Goal: Transaction & Acquisition: Purchase product/service

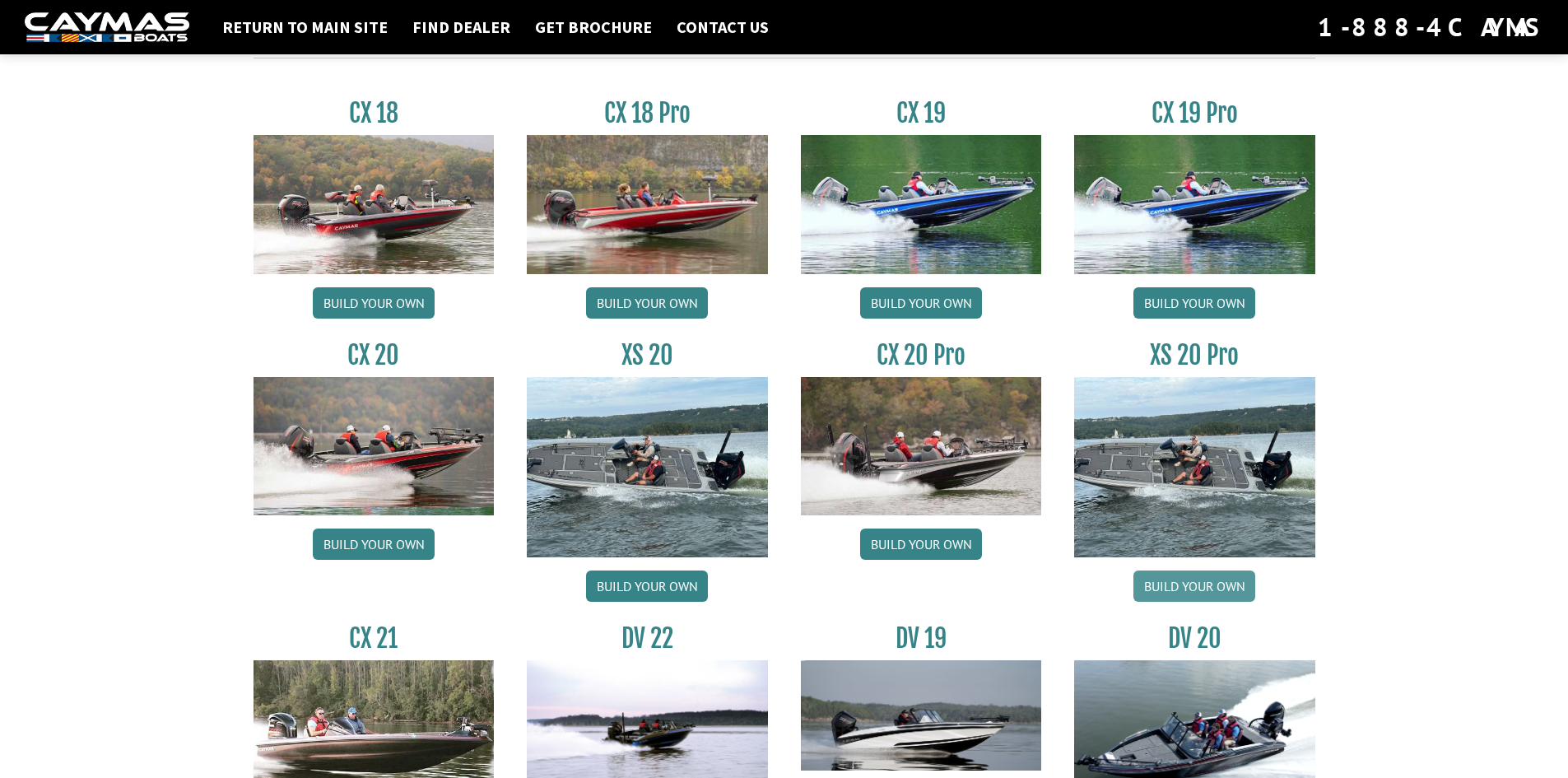
scroll to position [1564, 0]
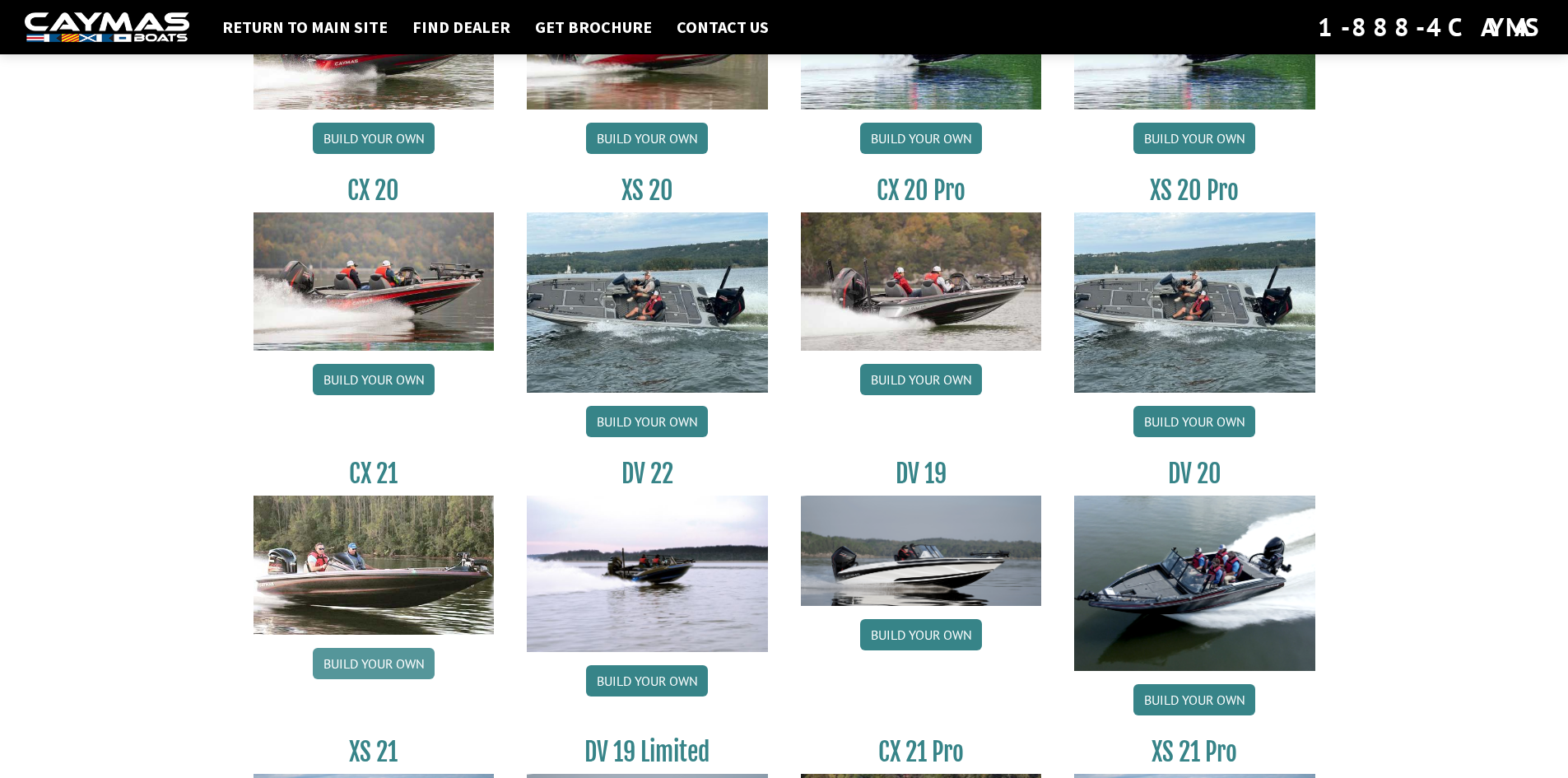
click at [397, 671] on link "Build your own" at bounding box center [374, 663] width 122 height 32
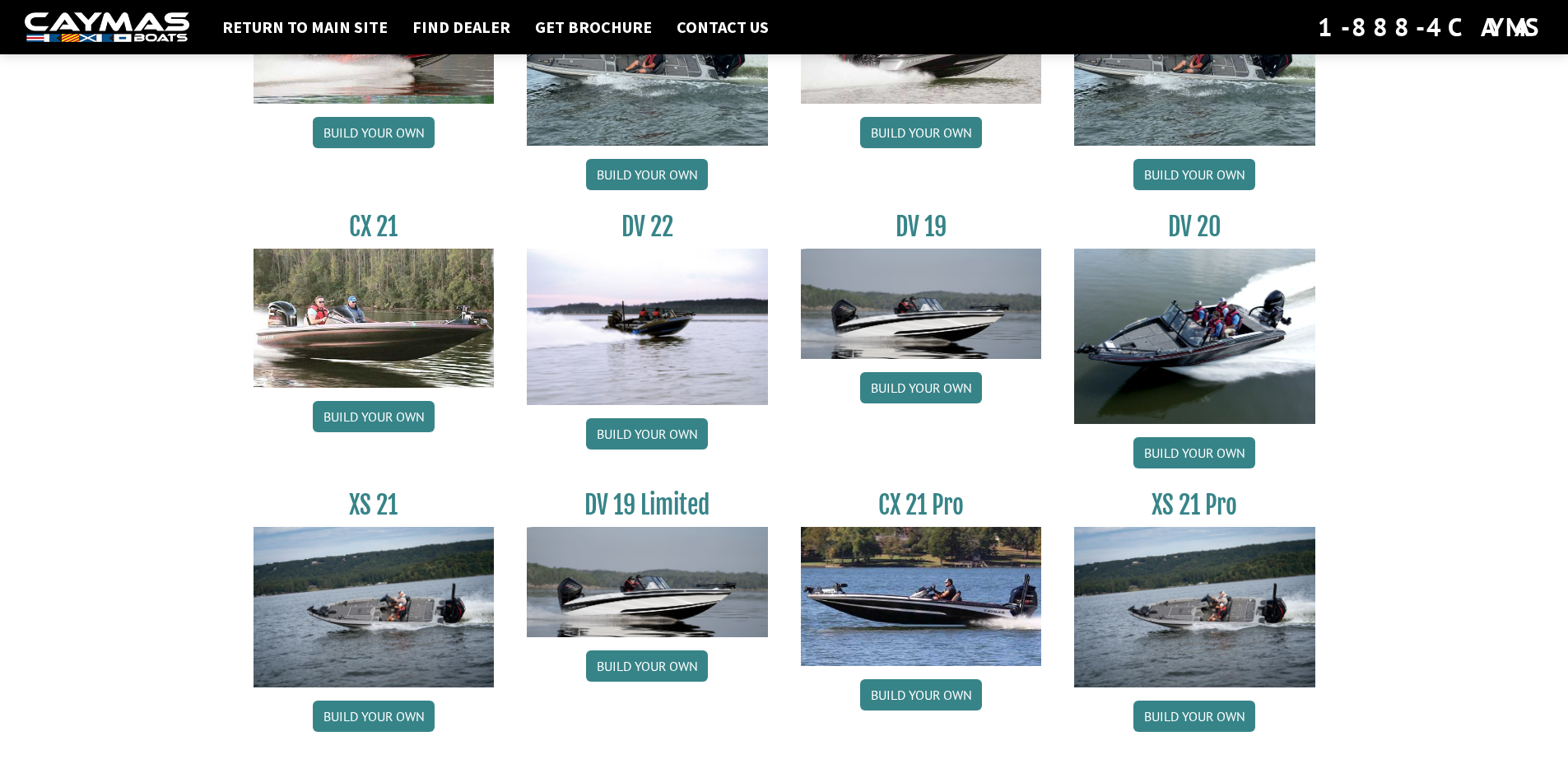
scroll to position [1838, 0]
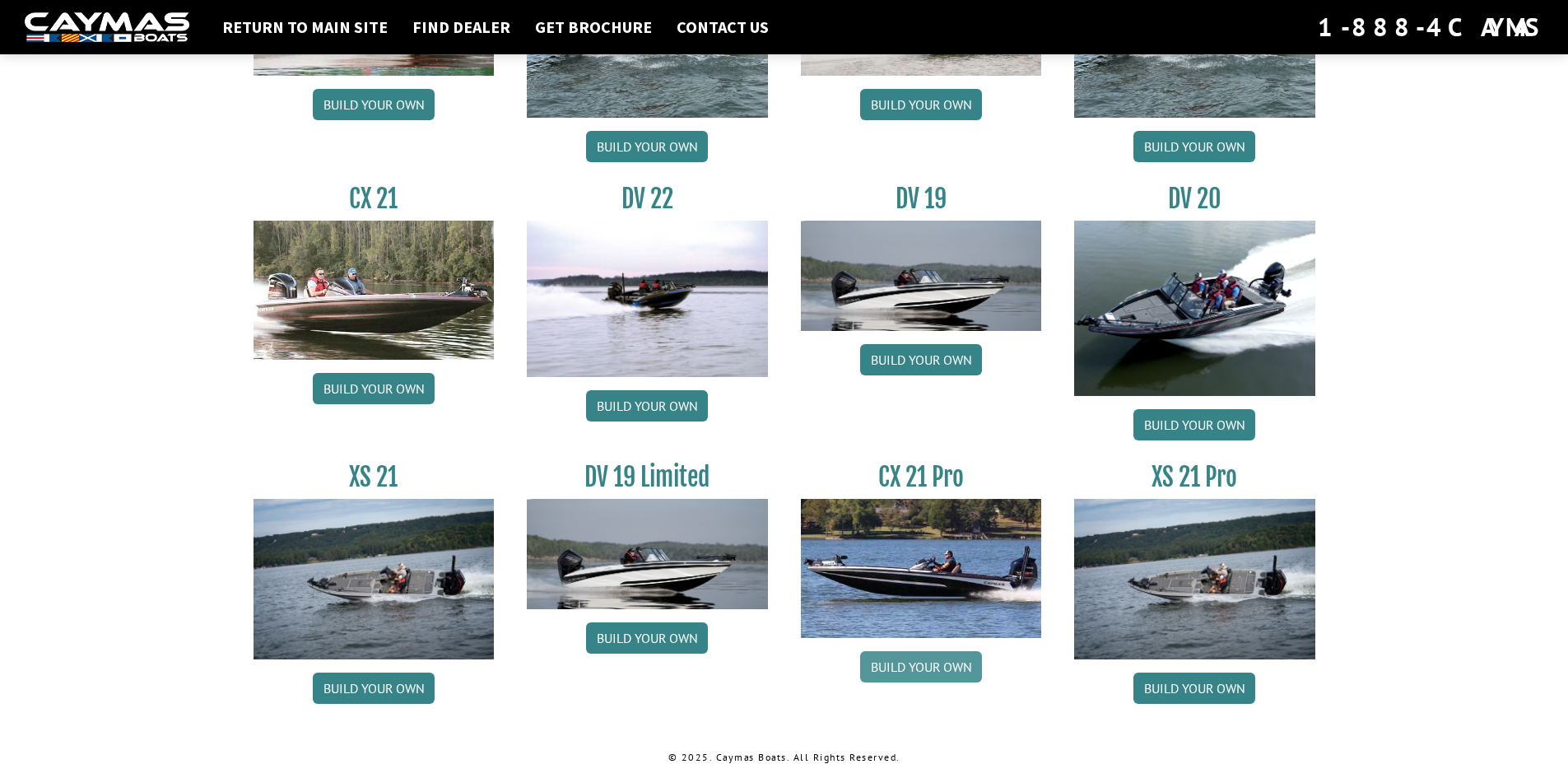
click at [934, 673] on link "Build your own" at bounding box center [920, 667] width 122 height 32
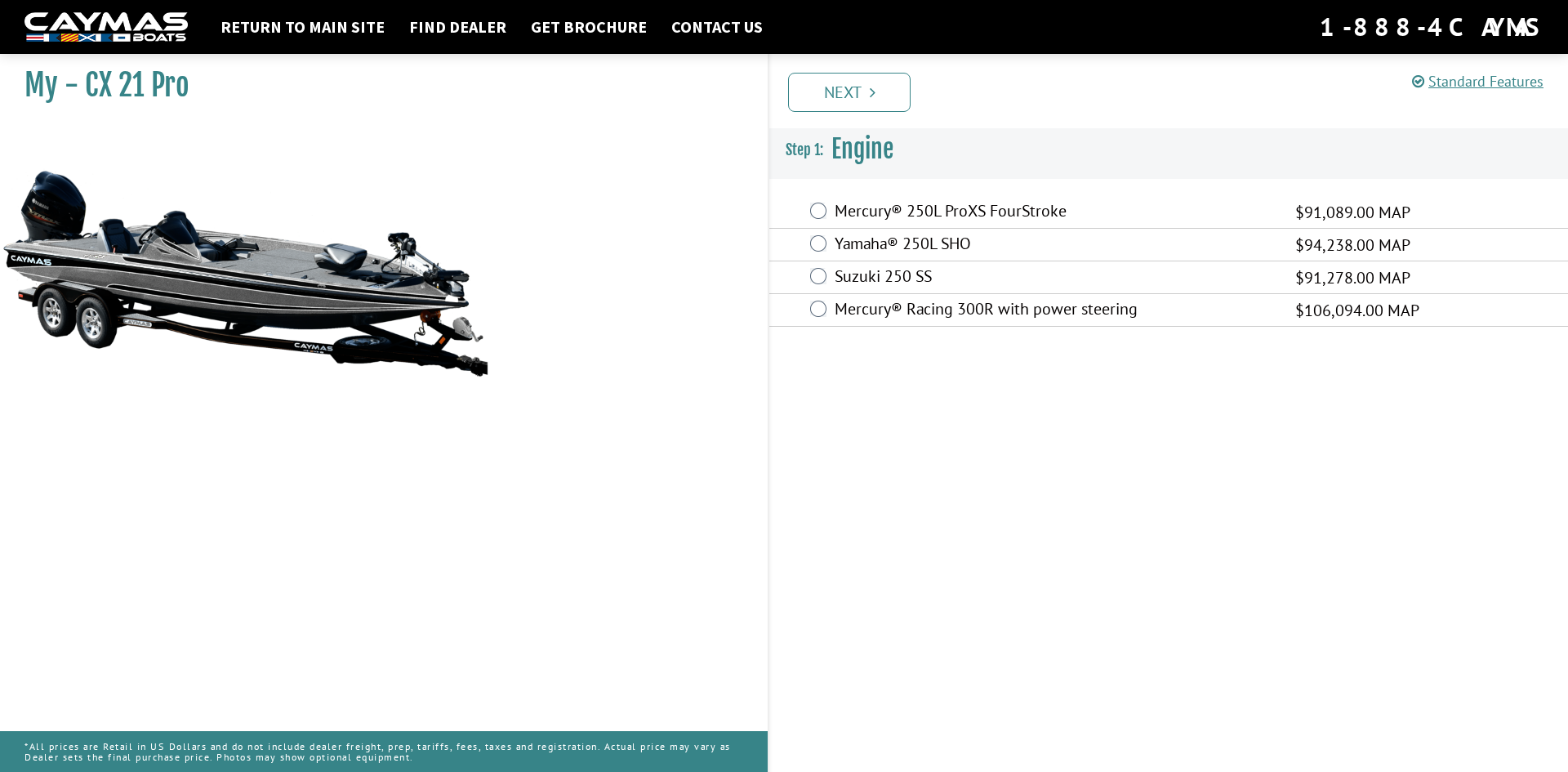
click at [933, 248] on label "Yamaha® 250L SHO" at bounding box center [1055, 245] width 441 height 23
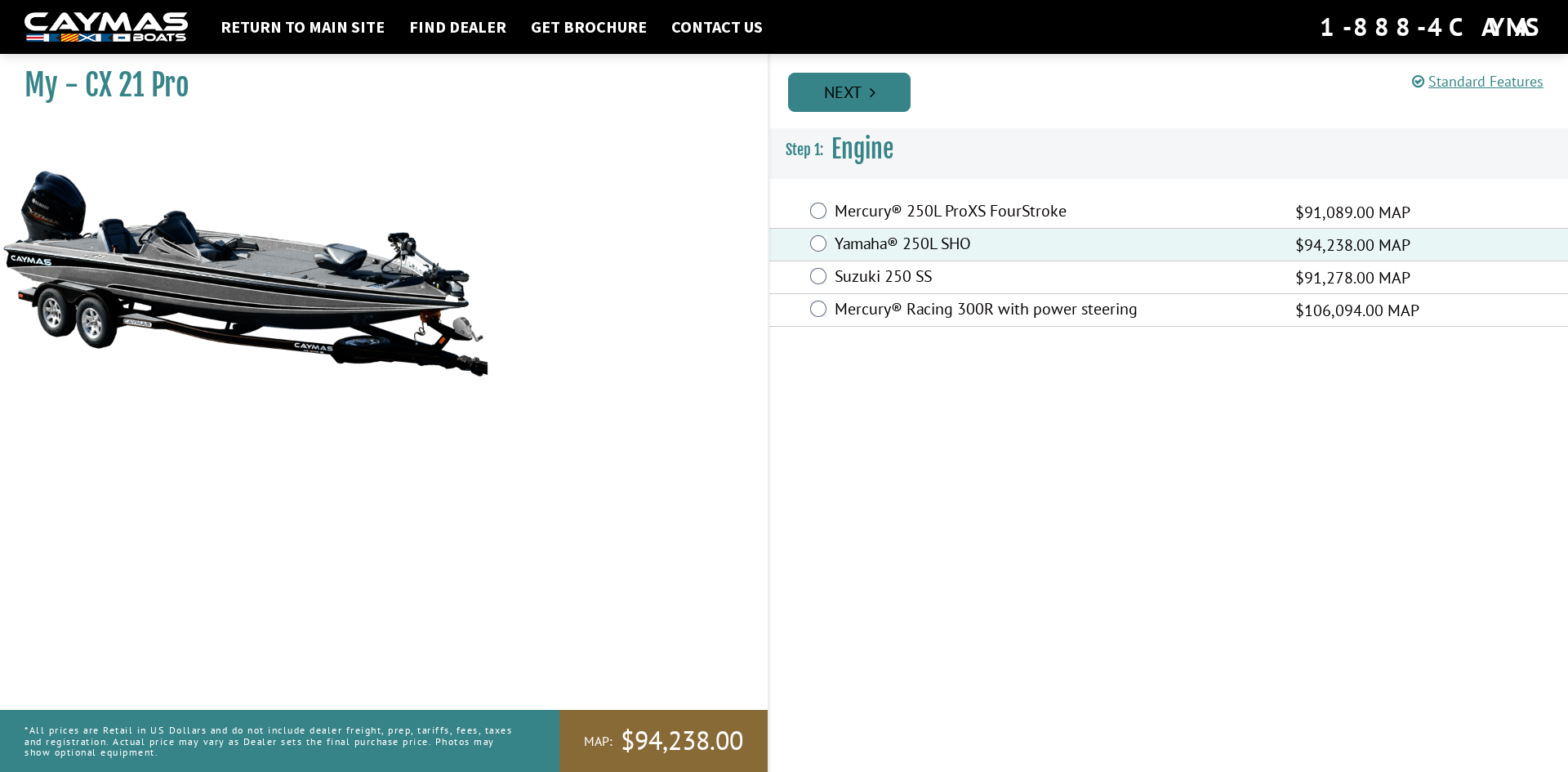
click at [889, 89] on link "Next" at bounding box center [849, 92] width 123 height 39
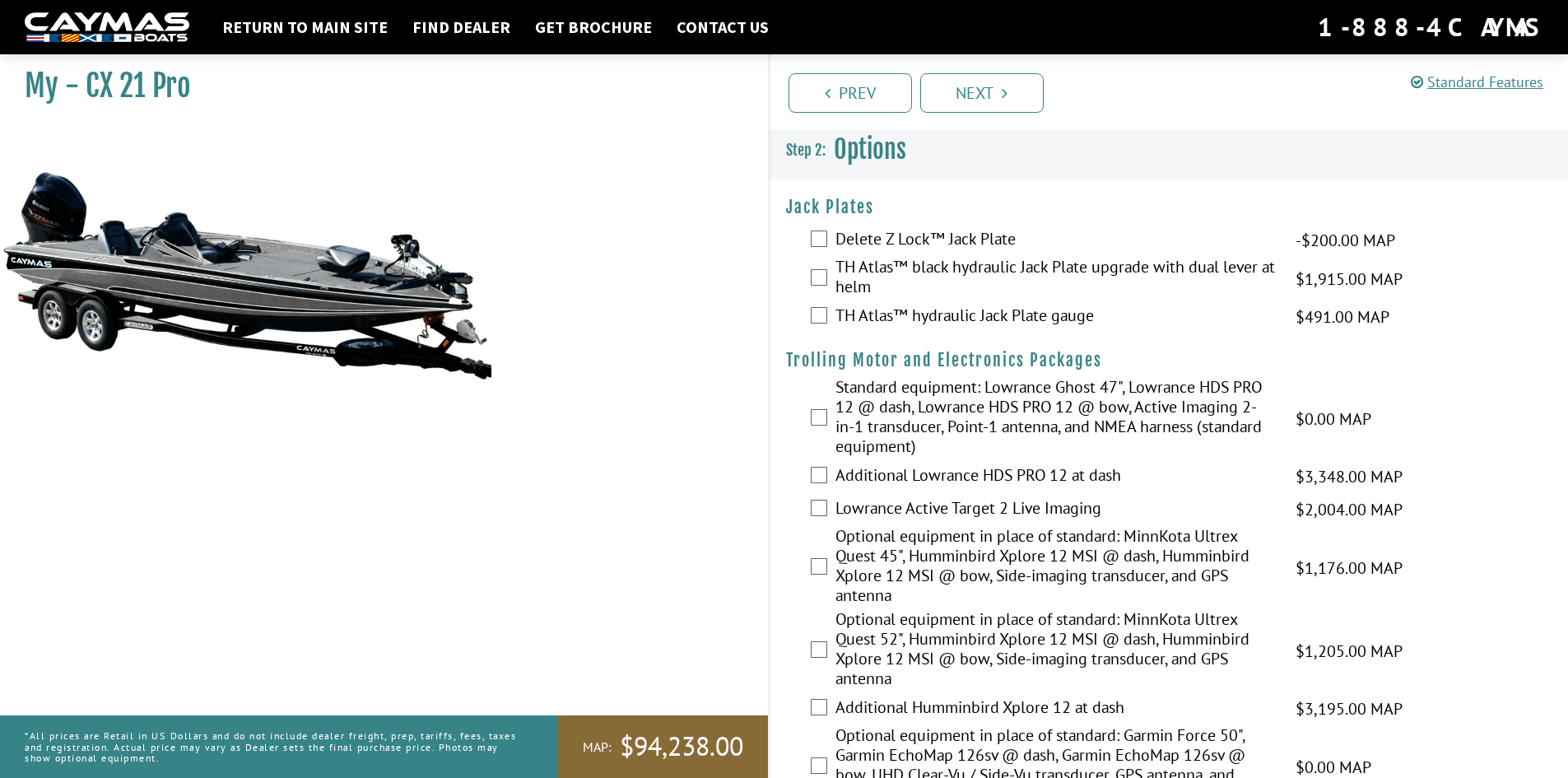
click at [1113, 269] on label "TH Atlas™ black hydraulic Jack Plate upgrade with dual lever at helm" at bounding box center [1055, 279] width 440 height 44
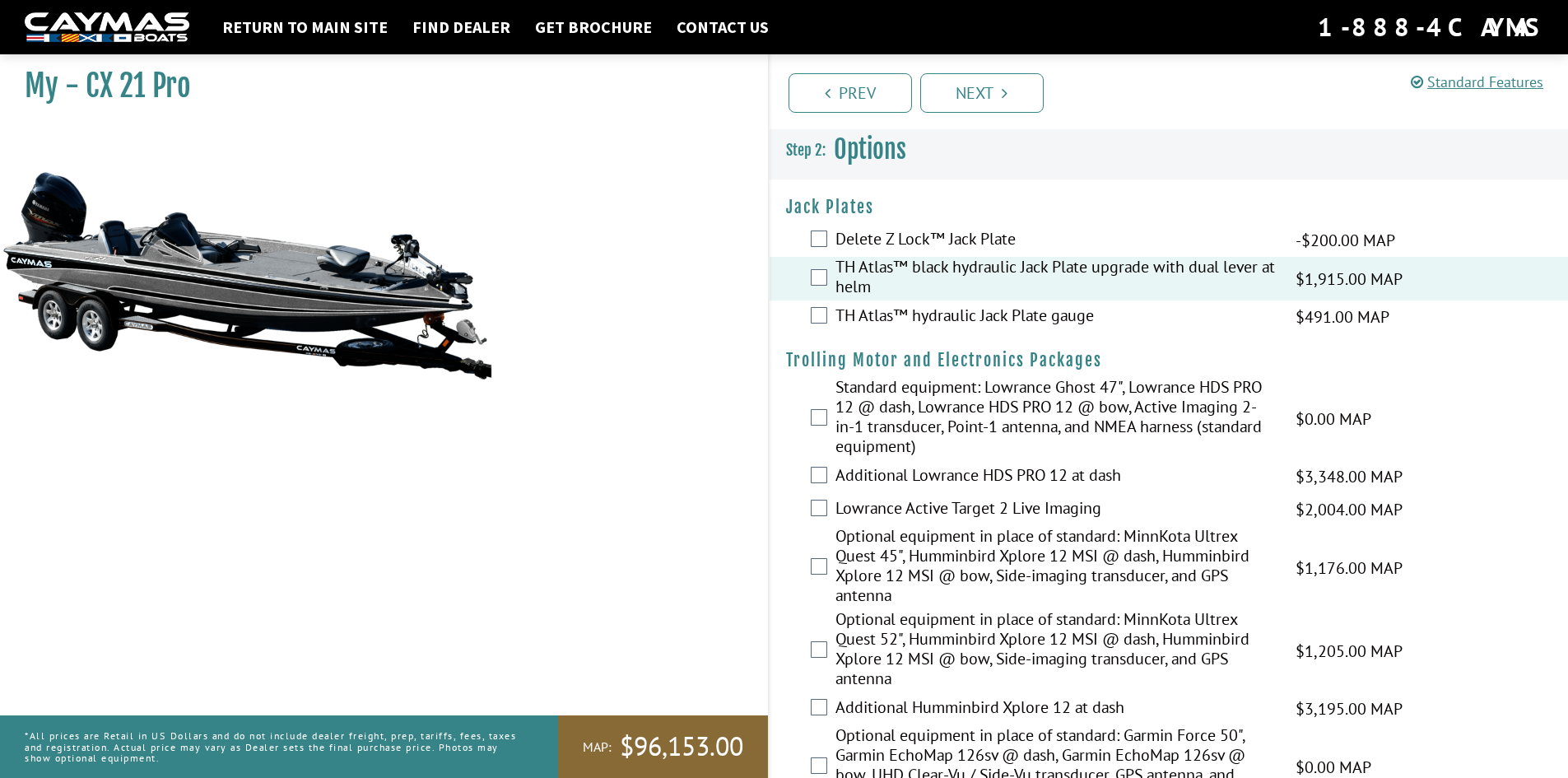
click at [1056, 320] on label "TH Atlas™ hydraulic Jack Plate gauge" at bounding box center [1055, 317] width 440 height 24
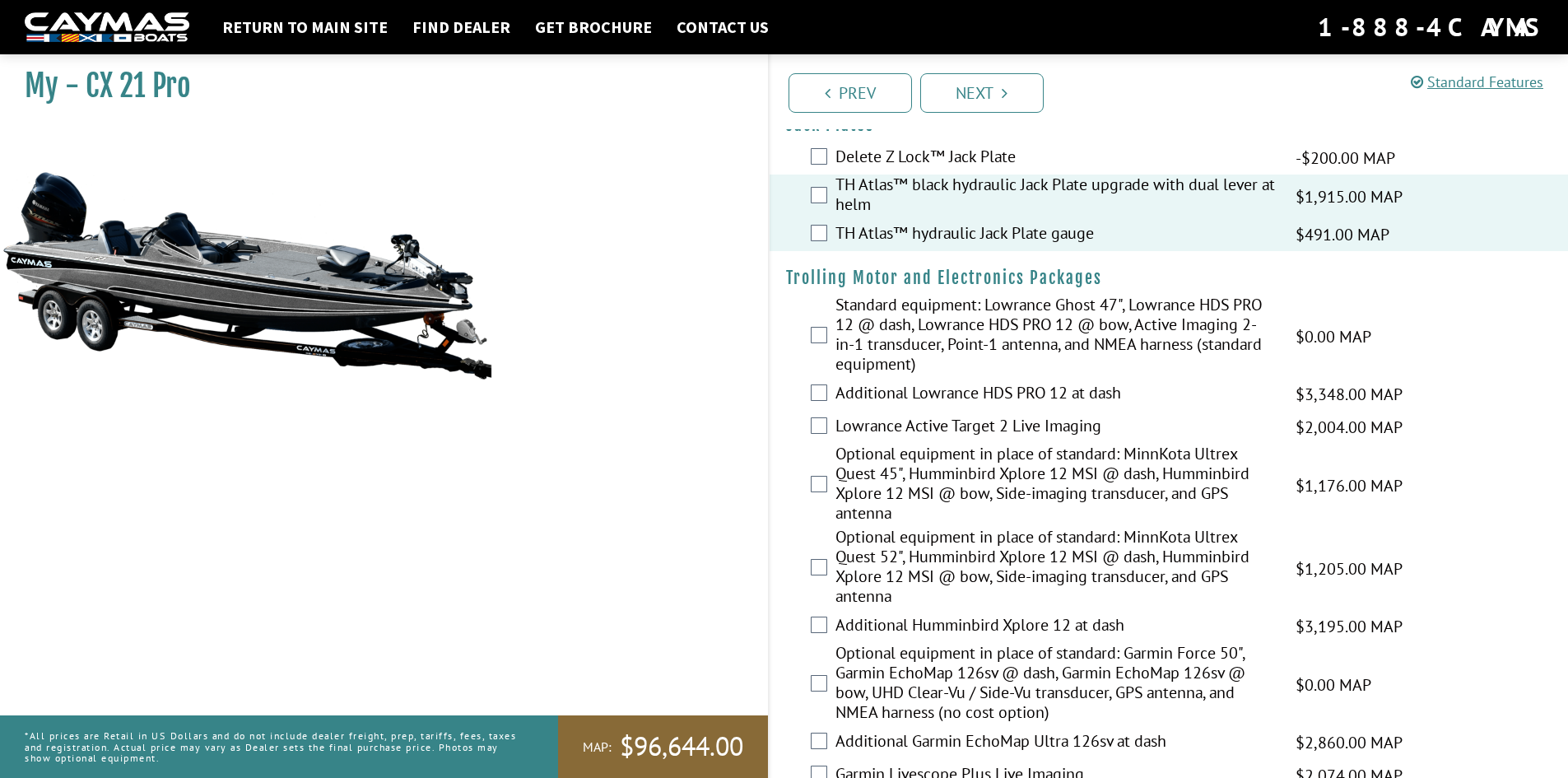
scroll to position [165, 0]
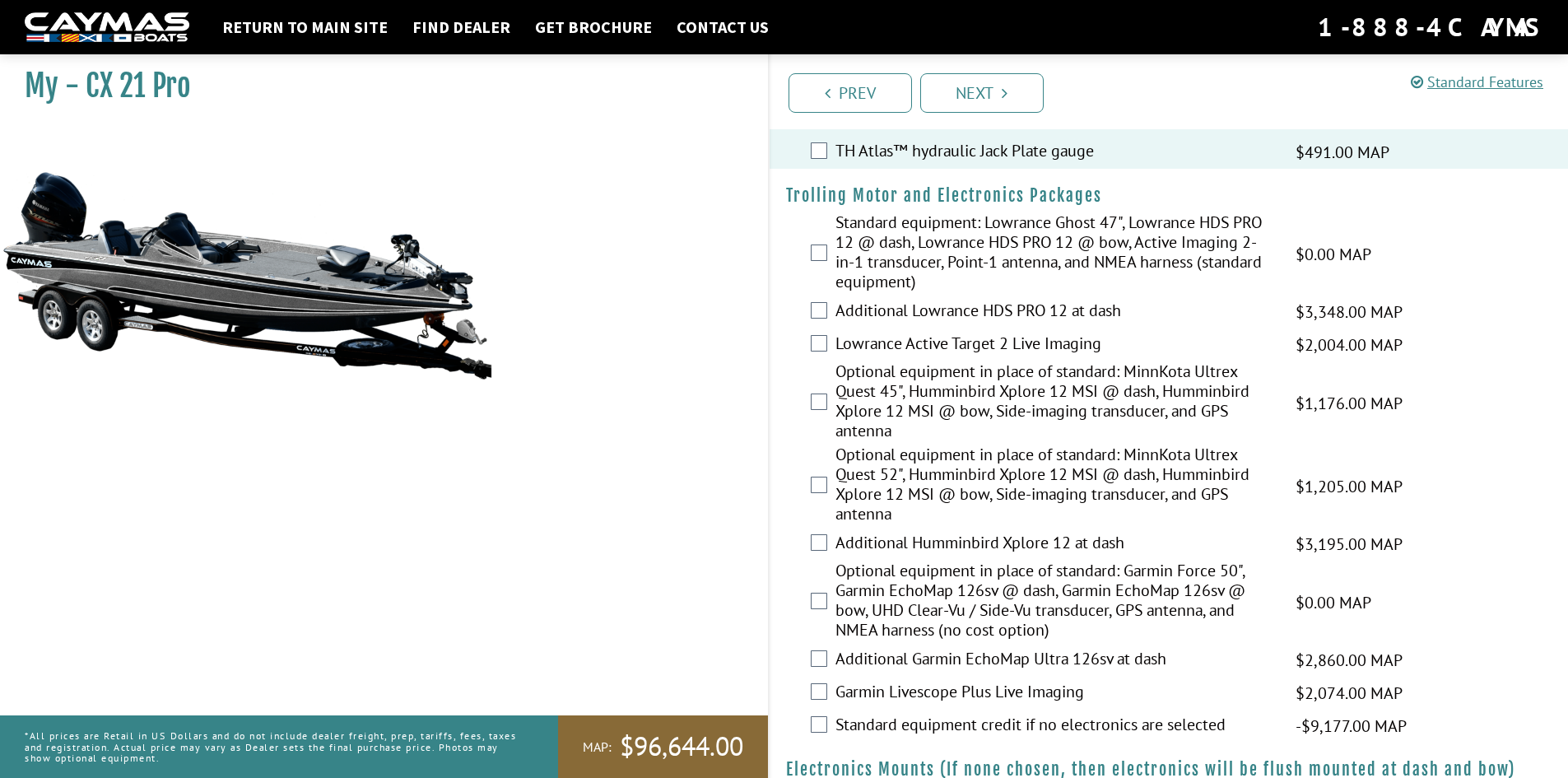
click at [1060, 550] on label "Additional Humminbird Xplore 12 at dash" at bounding box center [1055, 544] width 440 height 24
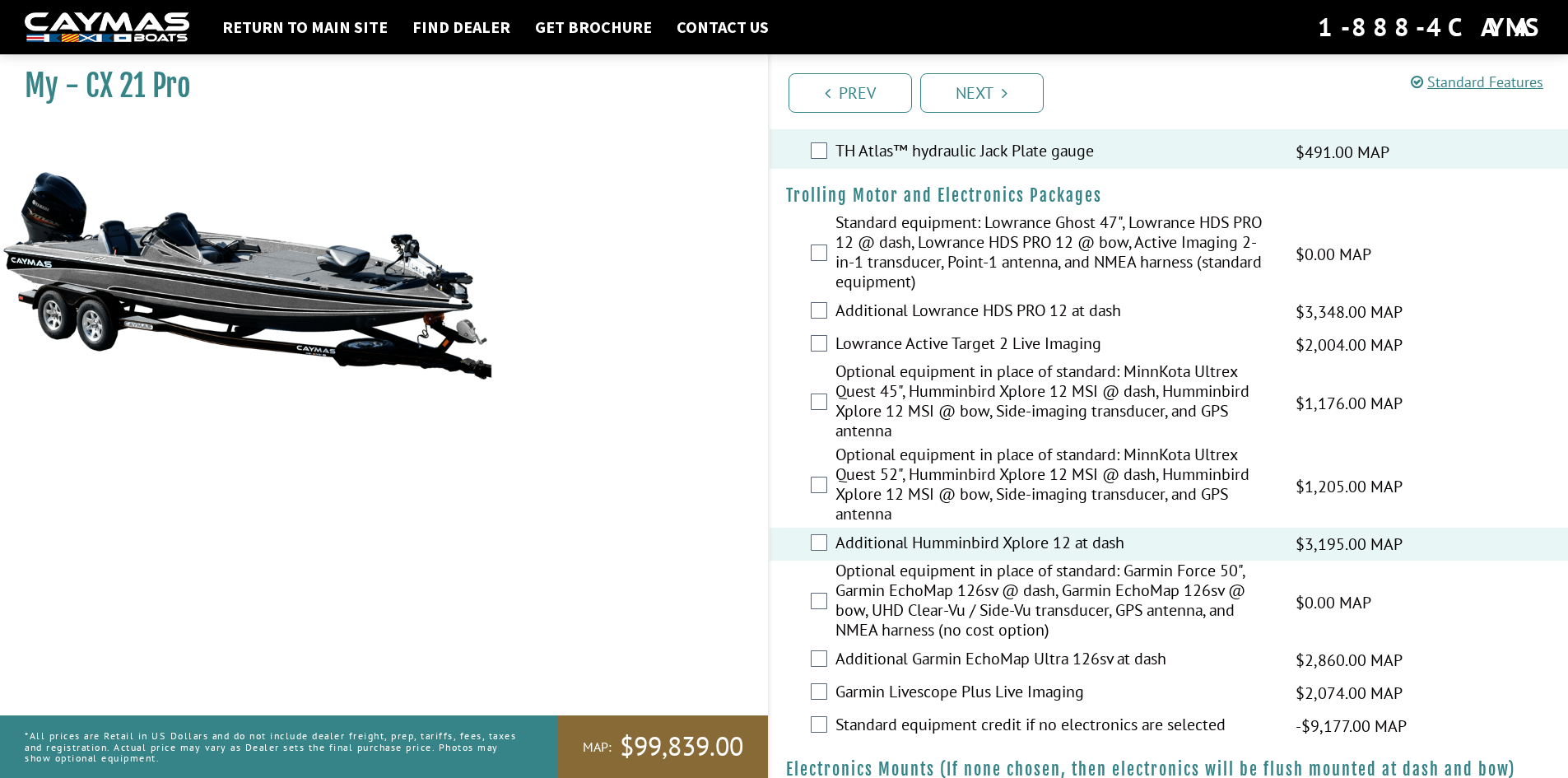
click at [1060, 550] on label "Additional Humminbird Xplore 12 at dash" at bounding box center [1055, 544] width 440 height 24
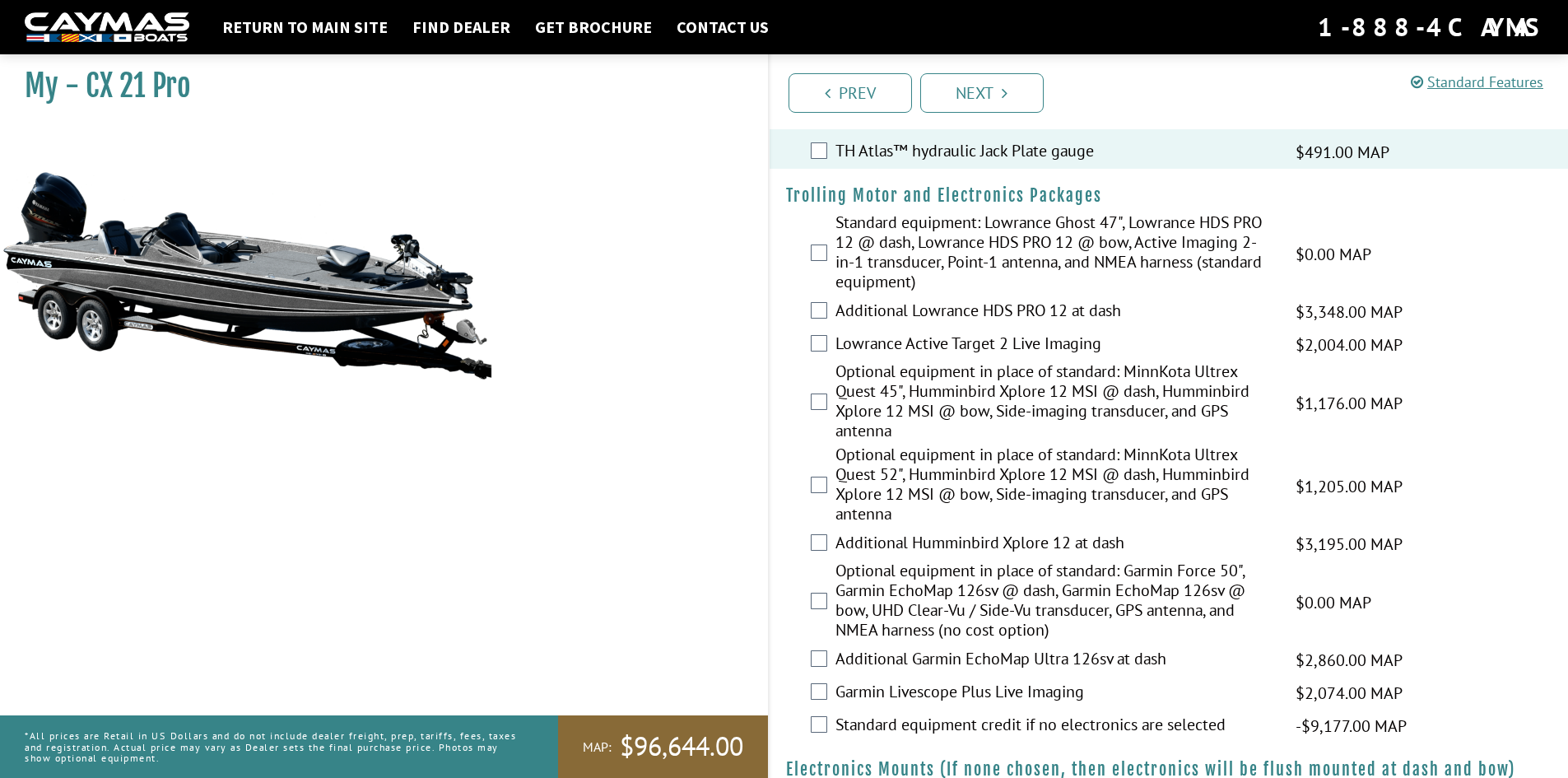
click at [1045, 487] on label "Optional equipment in place of standard: MinnKota Ultrex Quest 52", Humminbird …" at bounding box center [1055, 486] width 440 height 83
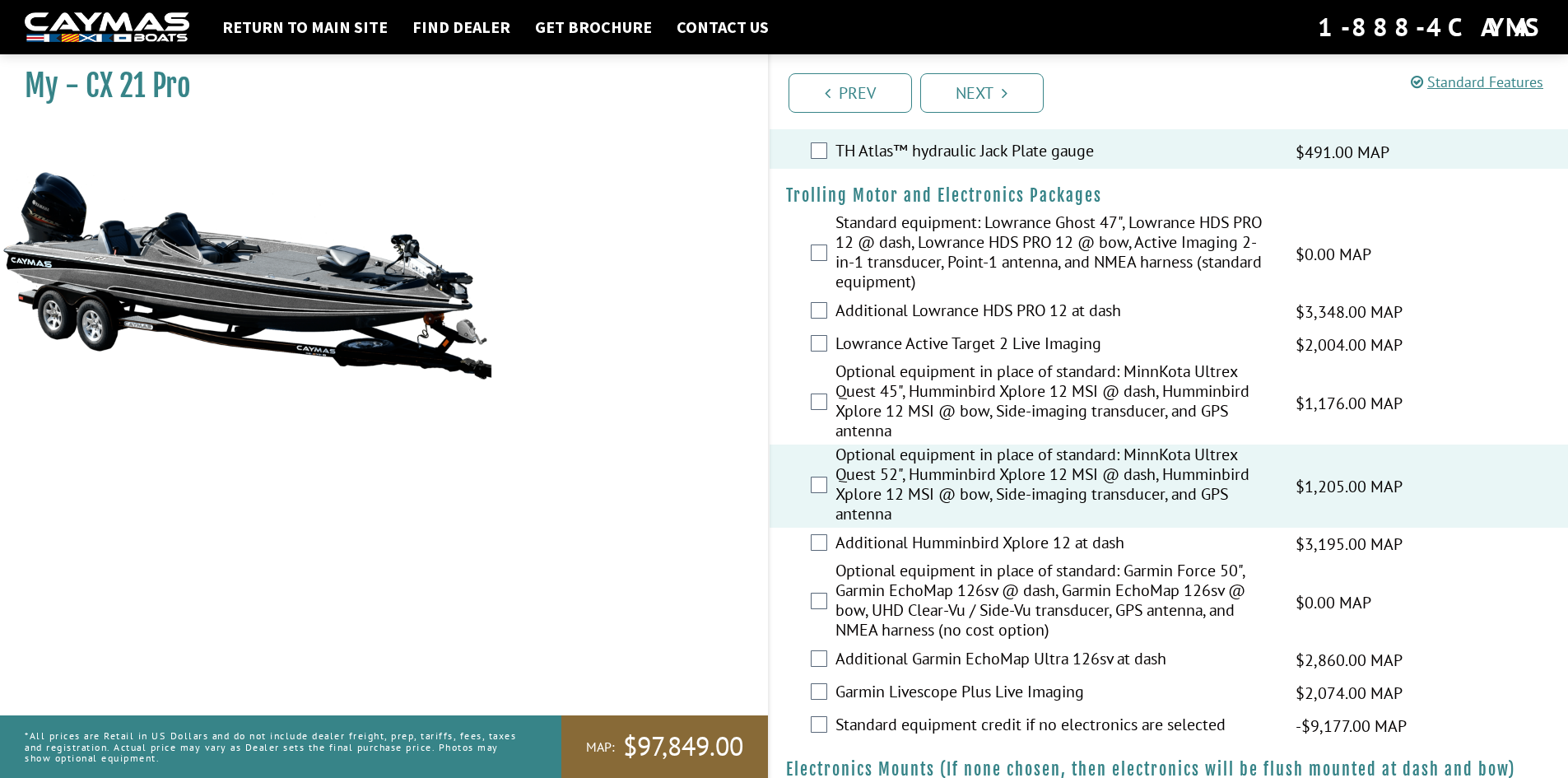
click at [1028, 549] on label "Additional Humminbird Xplore 12 at dash" at bounding box center [1055, 544] width 440 height 24
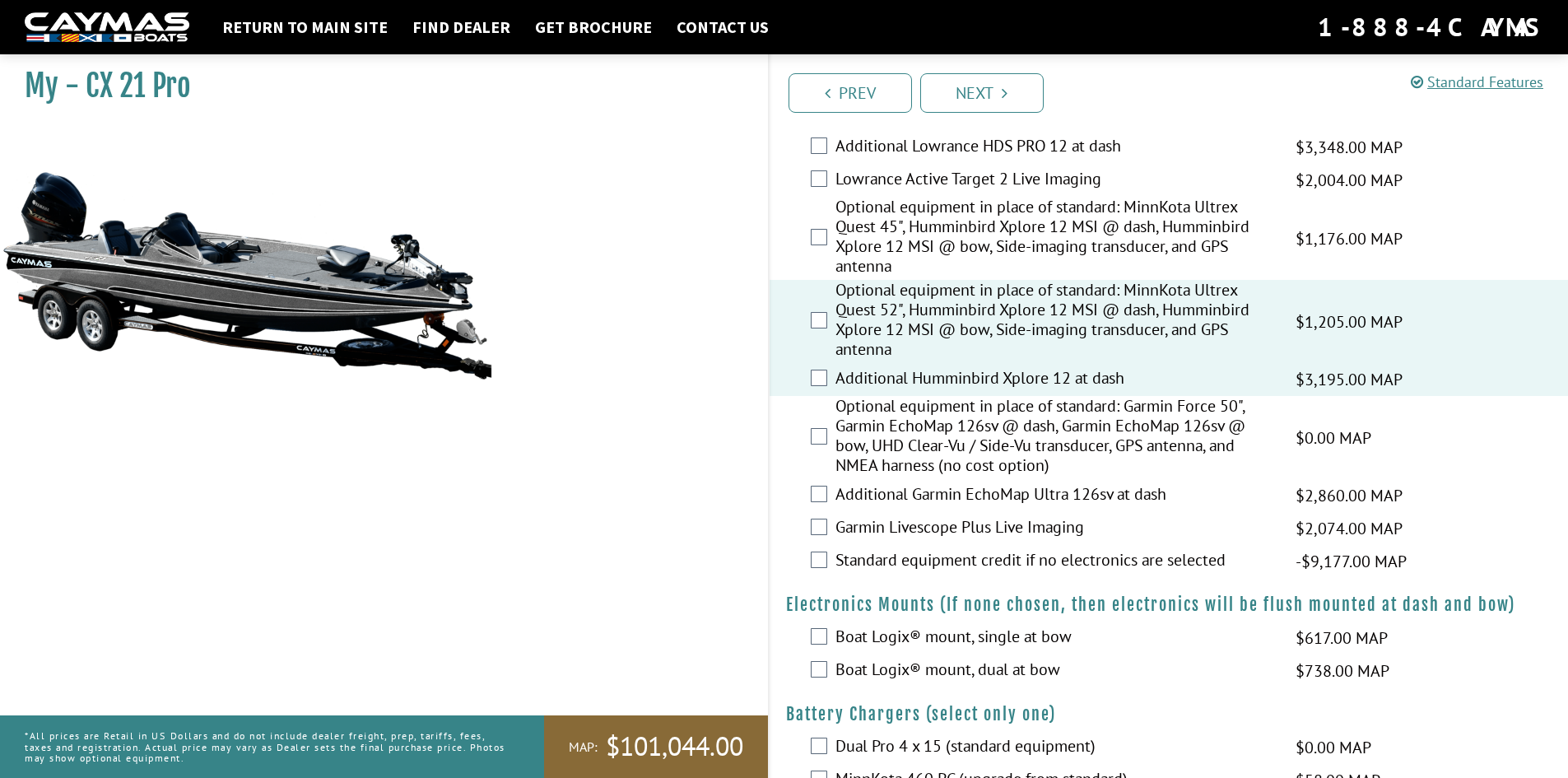
scroll to position [411, 0]
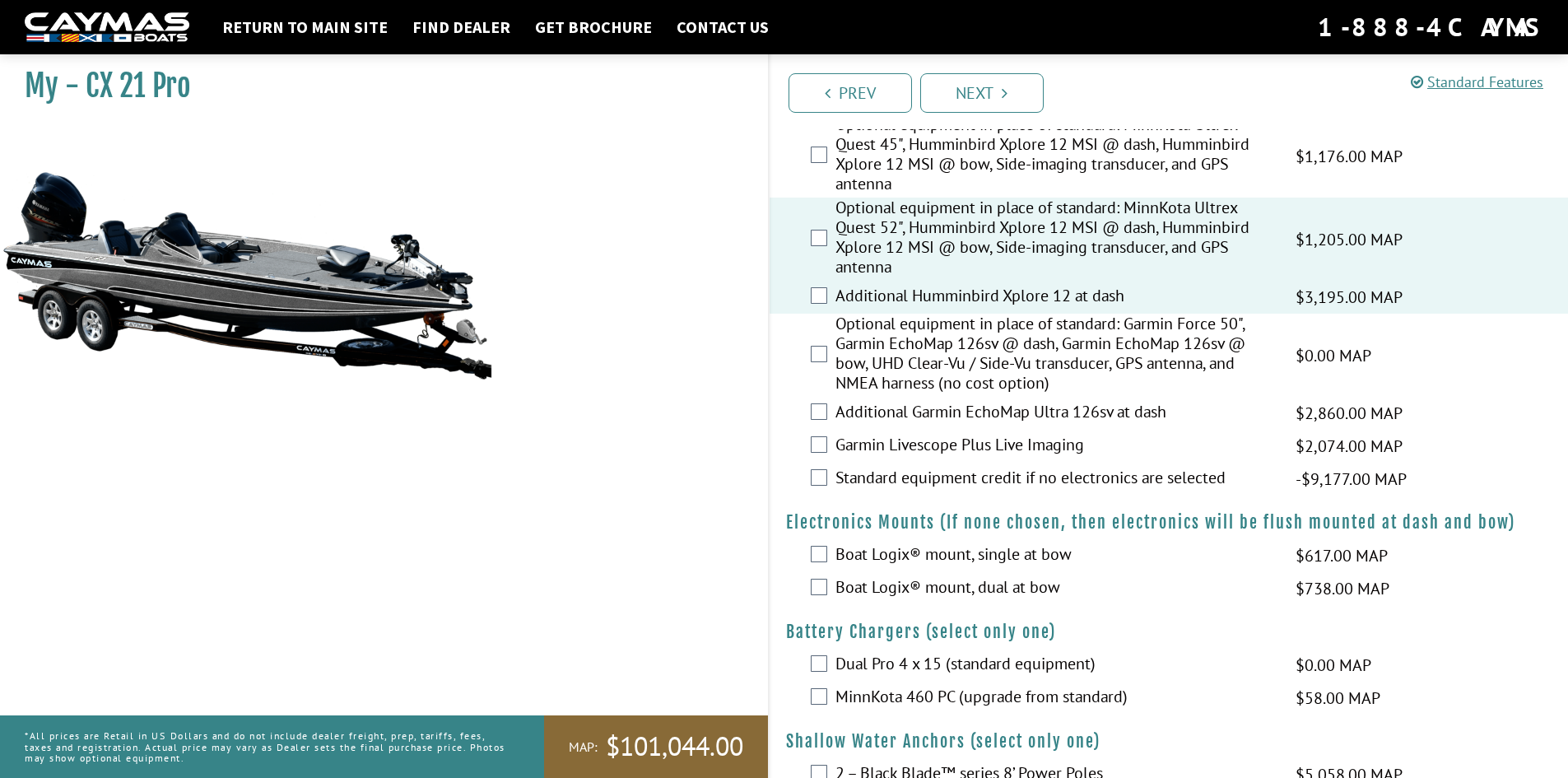
click at [1042, 596] on label "Boat Logix® mount, dual at bow" at bounding box center [1055, 589] width 440 height 24
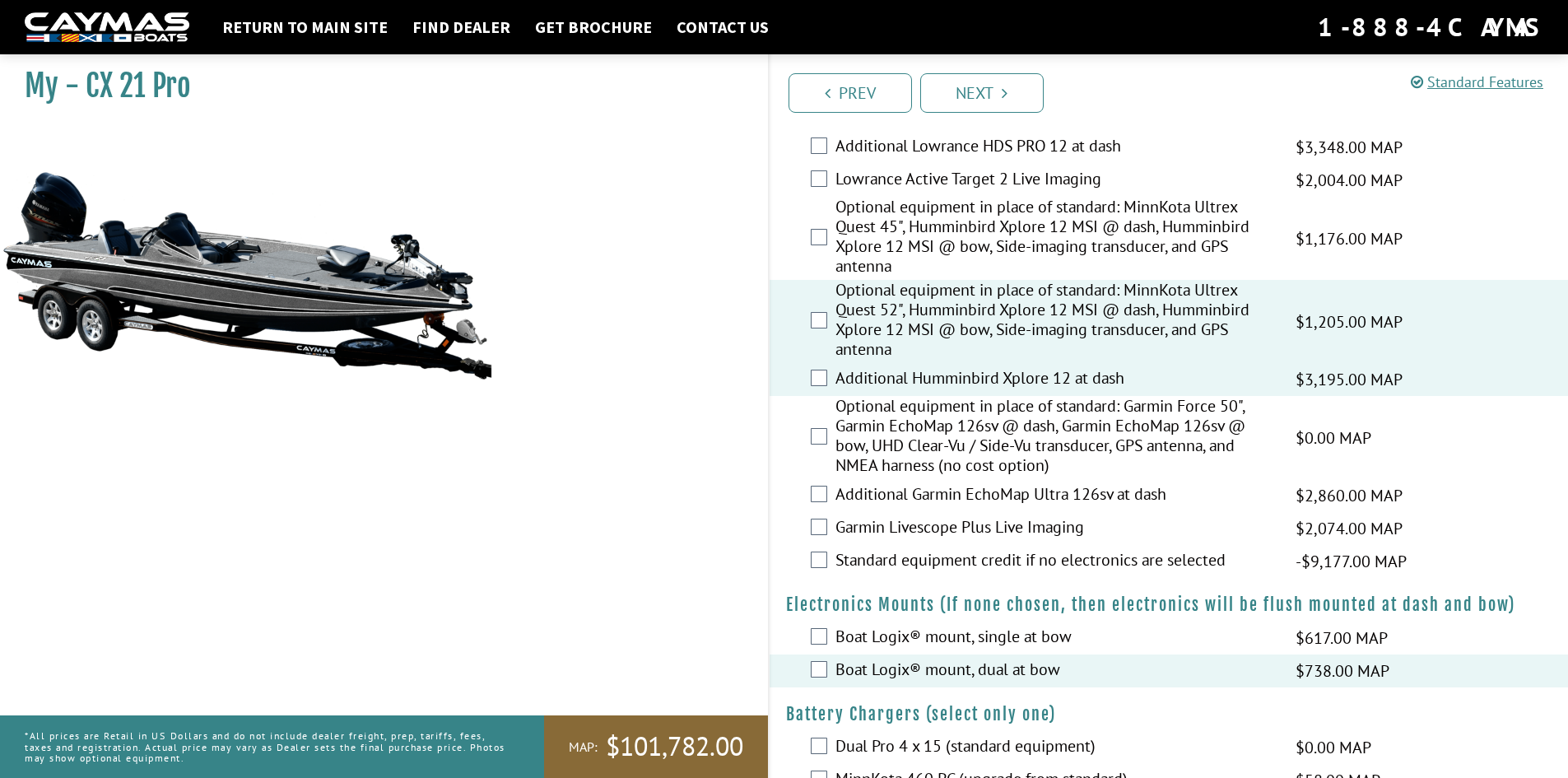
scroll to position [494, 0]
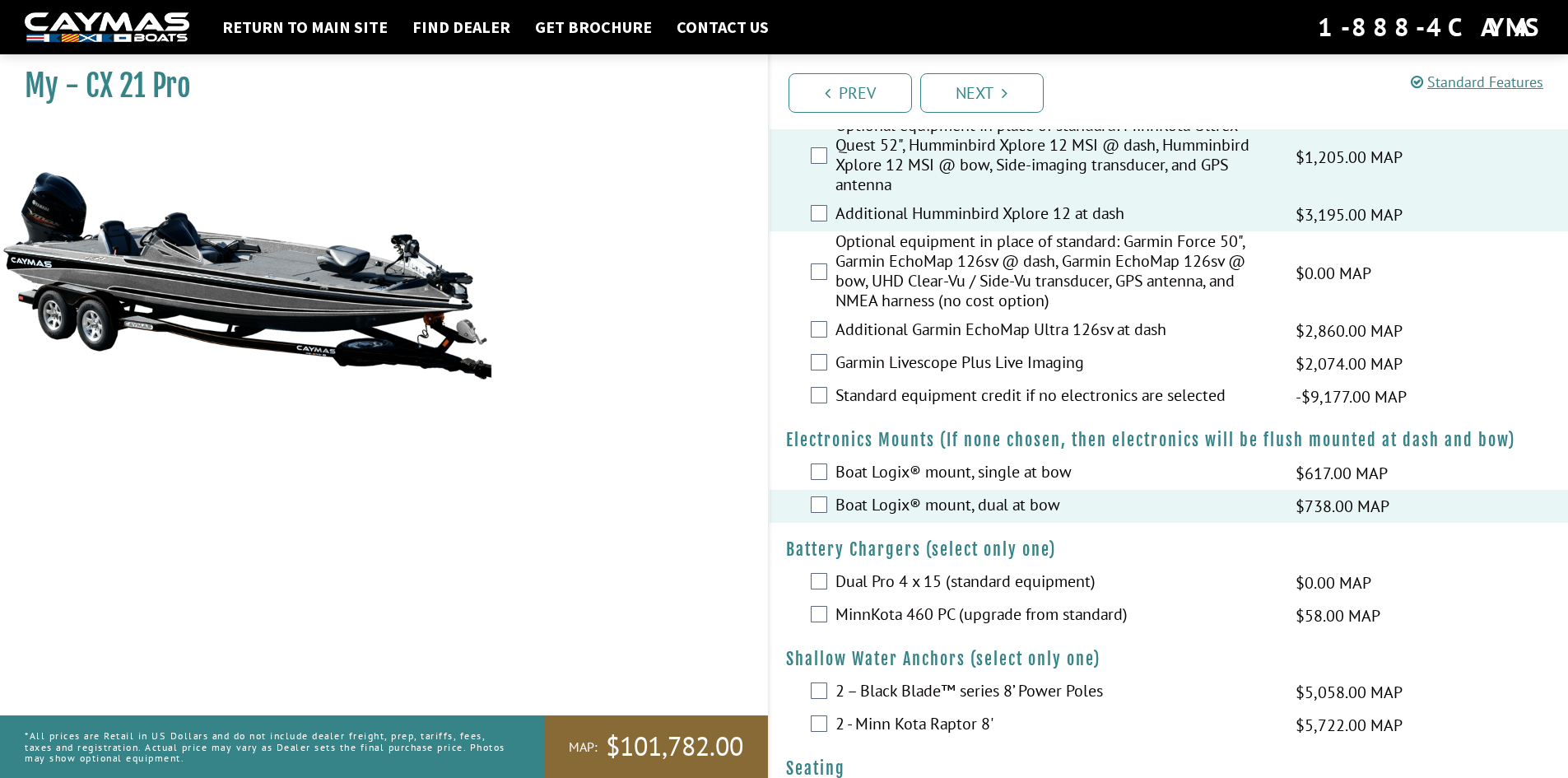
click at [1063, 617] on label "MinnKota 460 PC (upgrade from standard)" at bounding box center [1055, 616] width 440 height 24
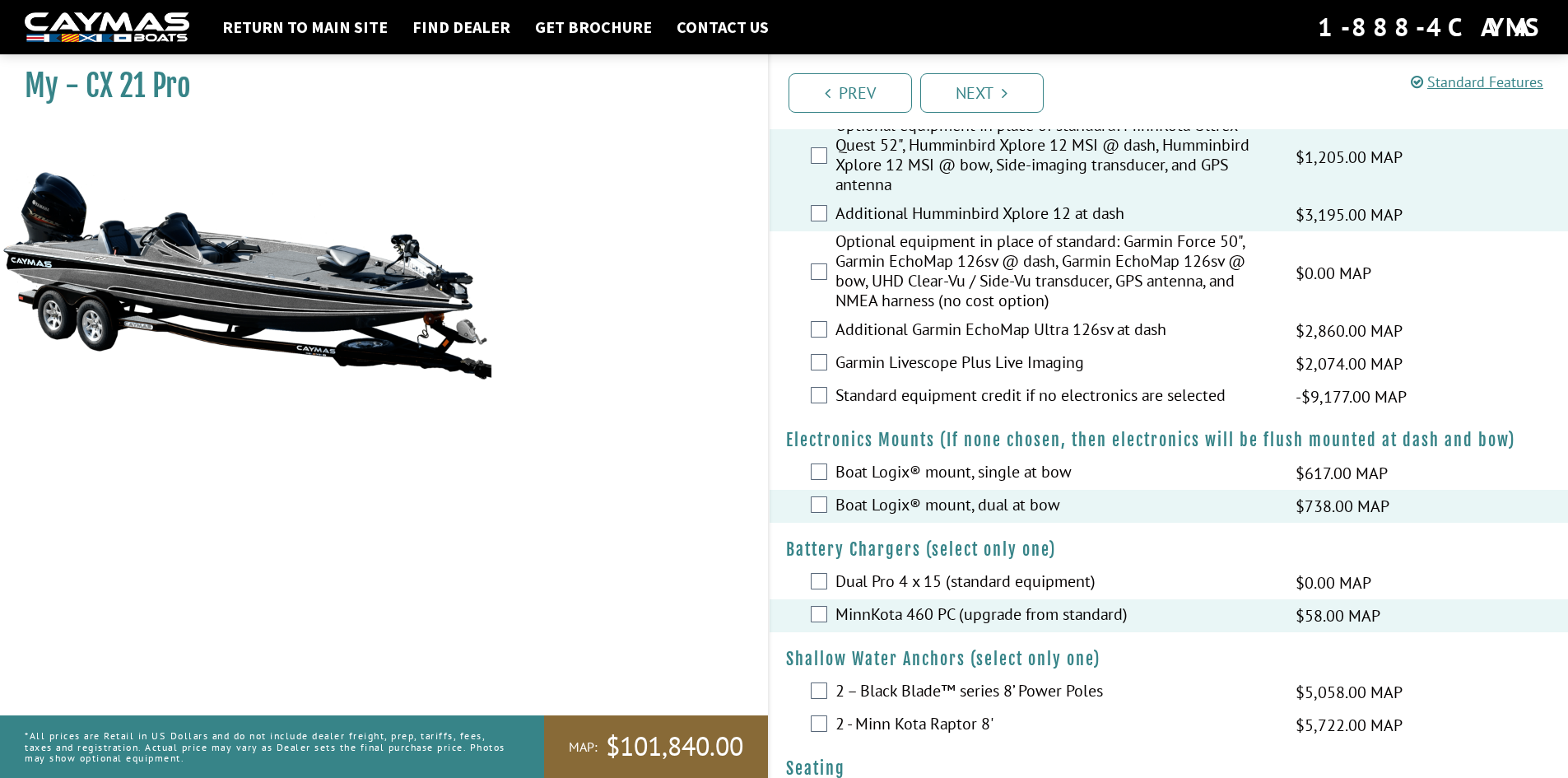
click at [980, 725] on label "2 - Minn Kota Raptor 8'" at bounding box center [1055, 724] width 440 height 24
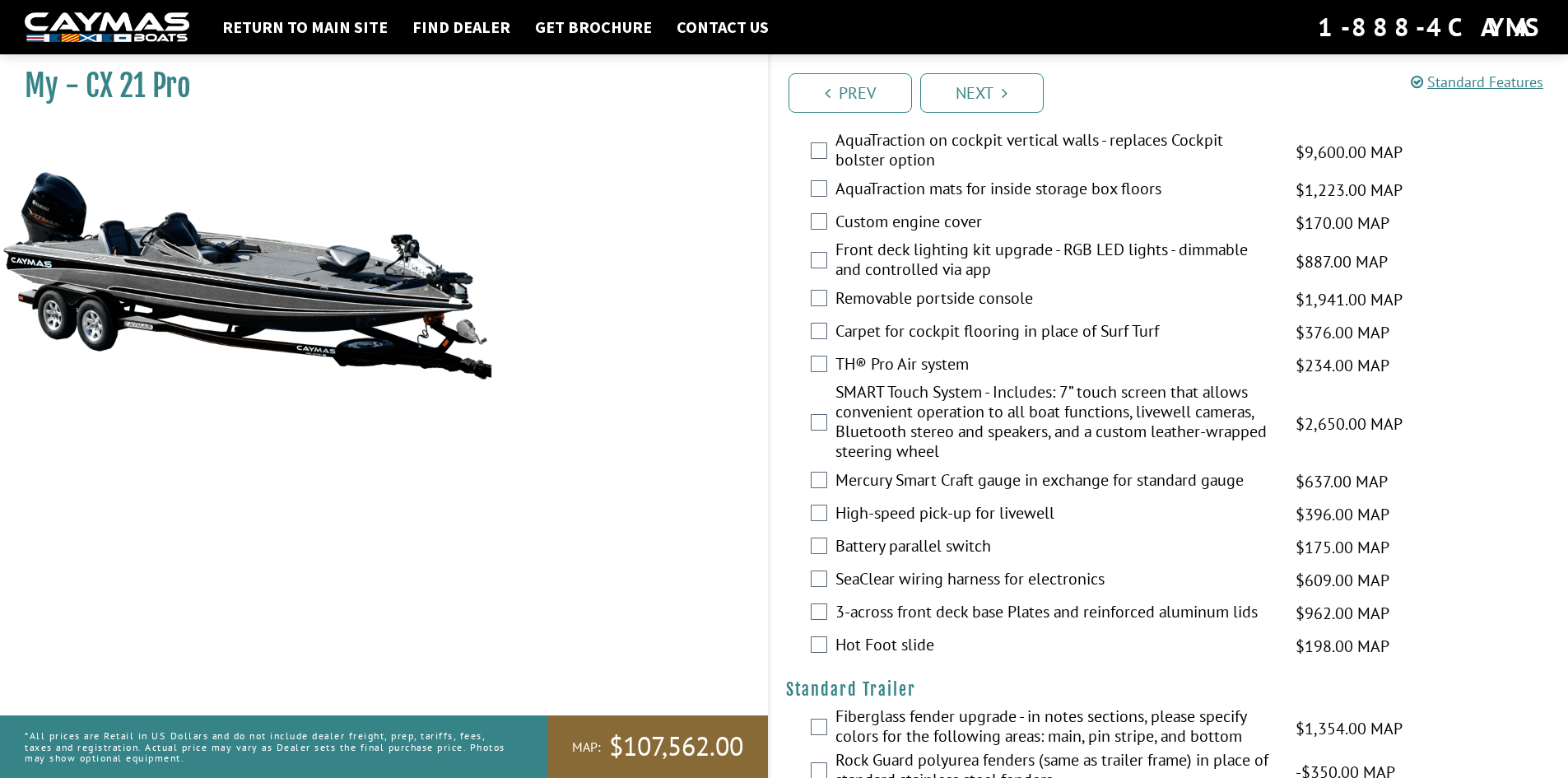
scroll to position [1539, 0]
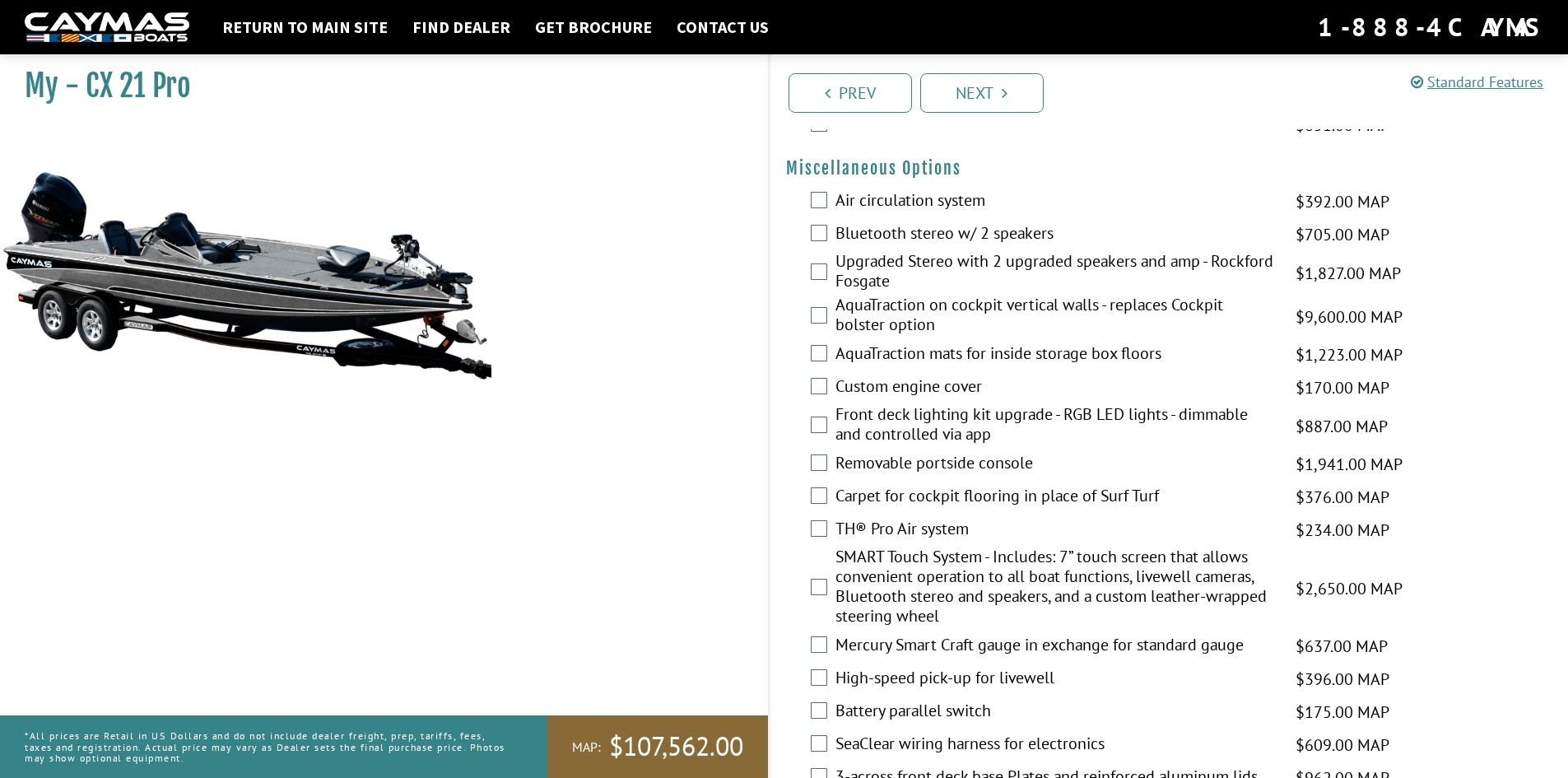
click at [984, 198] on label "Air circulation system" at bounding box center [1055, 202] width 440 height 24
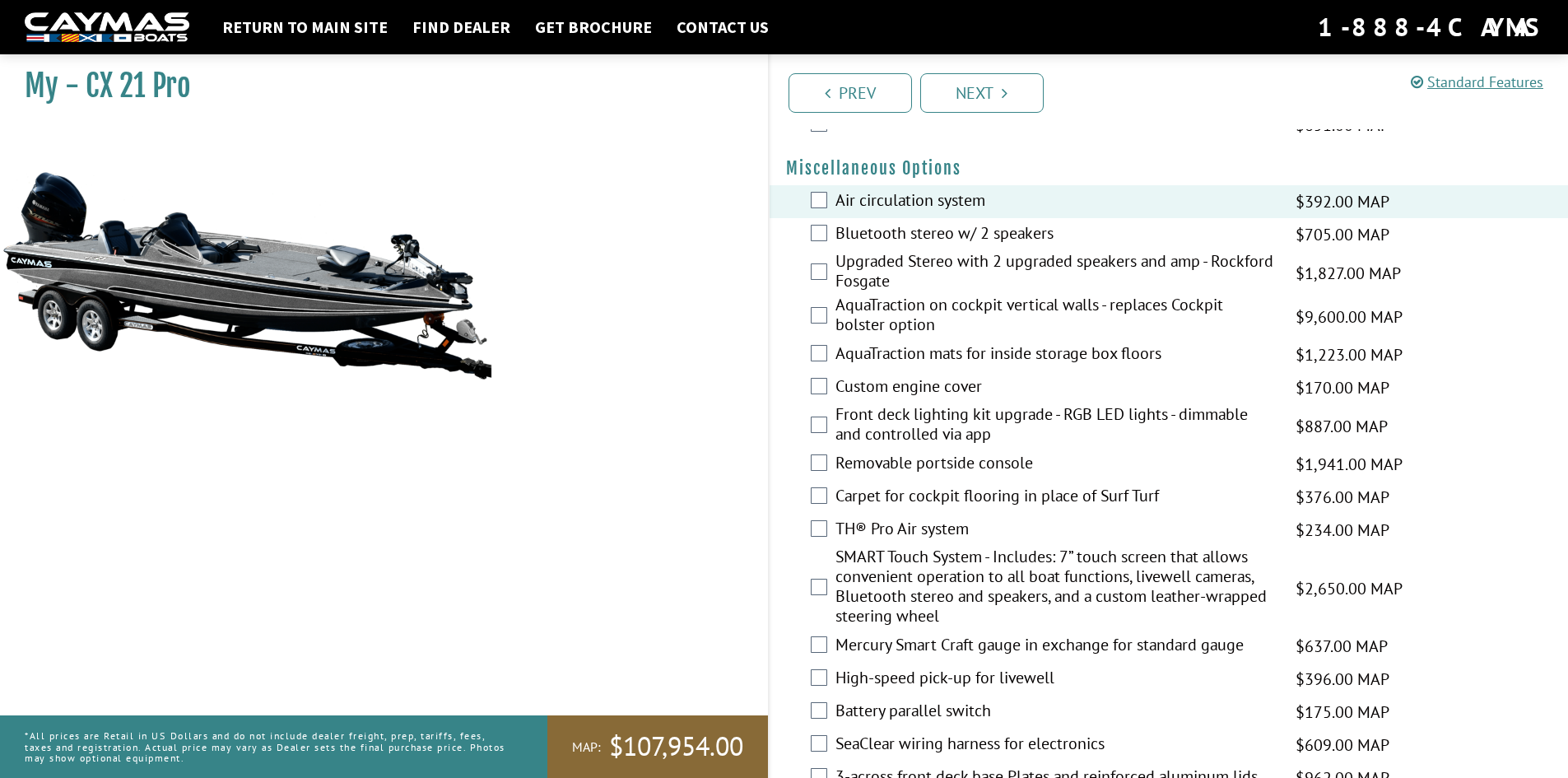
click at [980, 228] on label "Bluetooth stereo w/ 2 speakers" at bounding box center [1055, 234] width 440 height 24
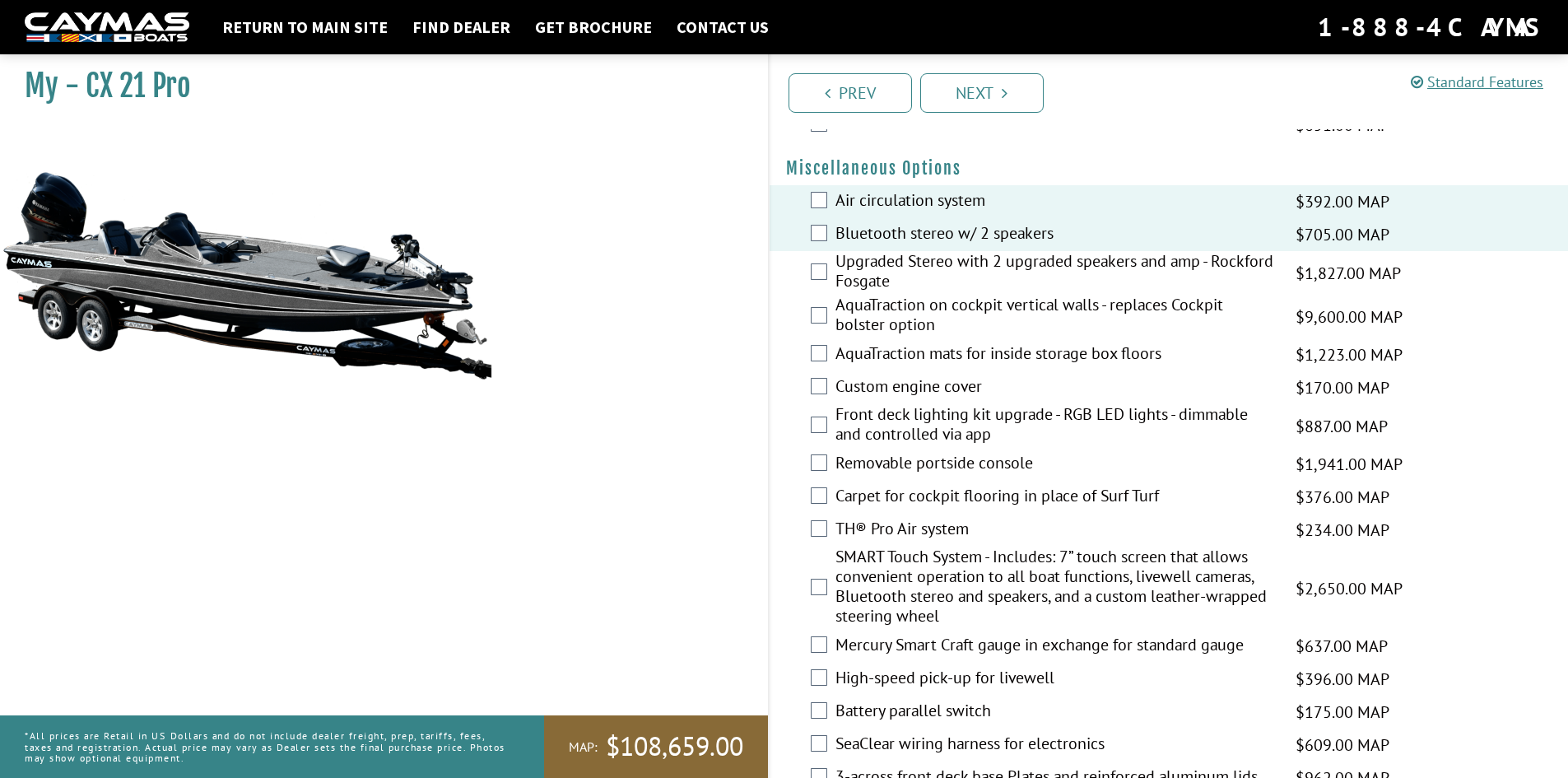
click at [978, 266] on label "Upgraded Stereo with 2 upgraded speakers and amp - Rockford Fosgate" at bounding box center [1055, 273] width 440 height 44
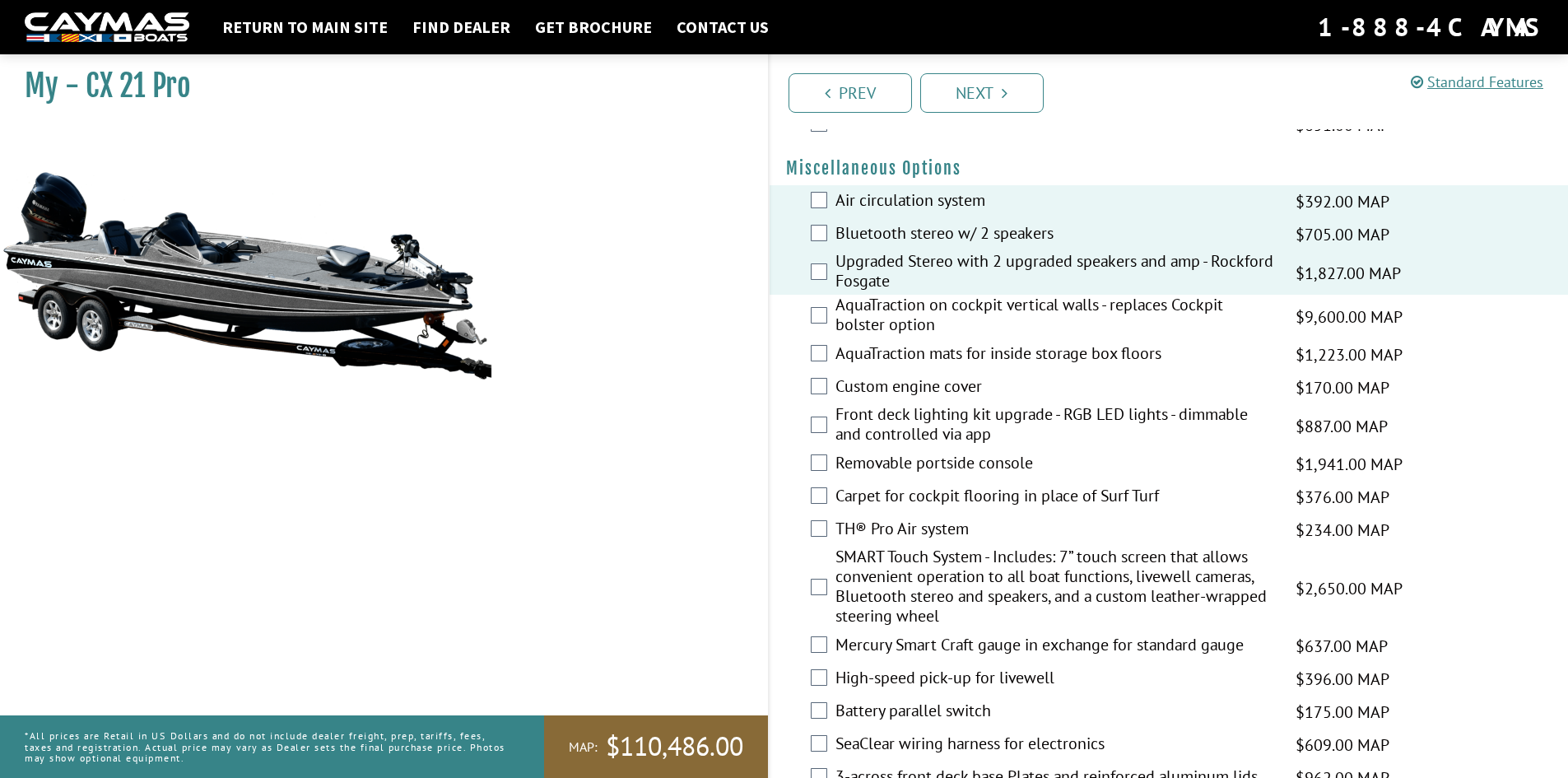
click at [976, 238] on label "Bluetooth stereo w/ 2 speakers" at bounding box center [1055, 234] width 440 height 24
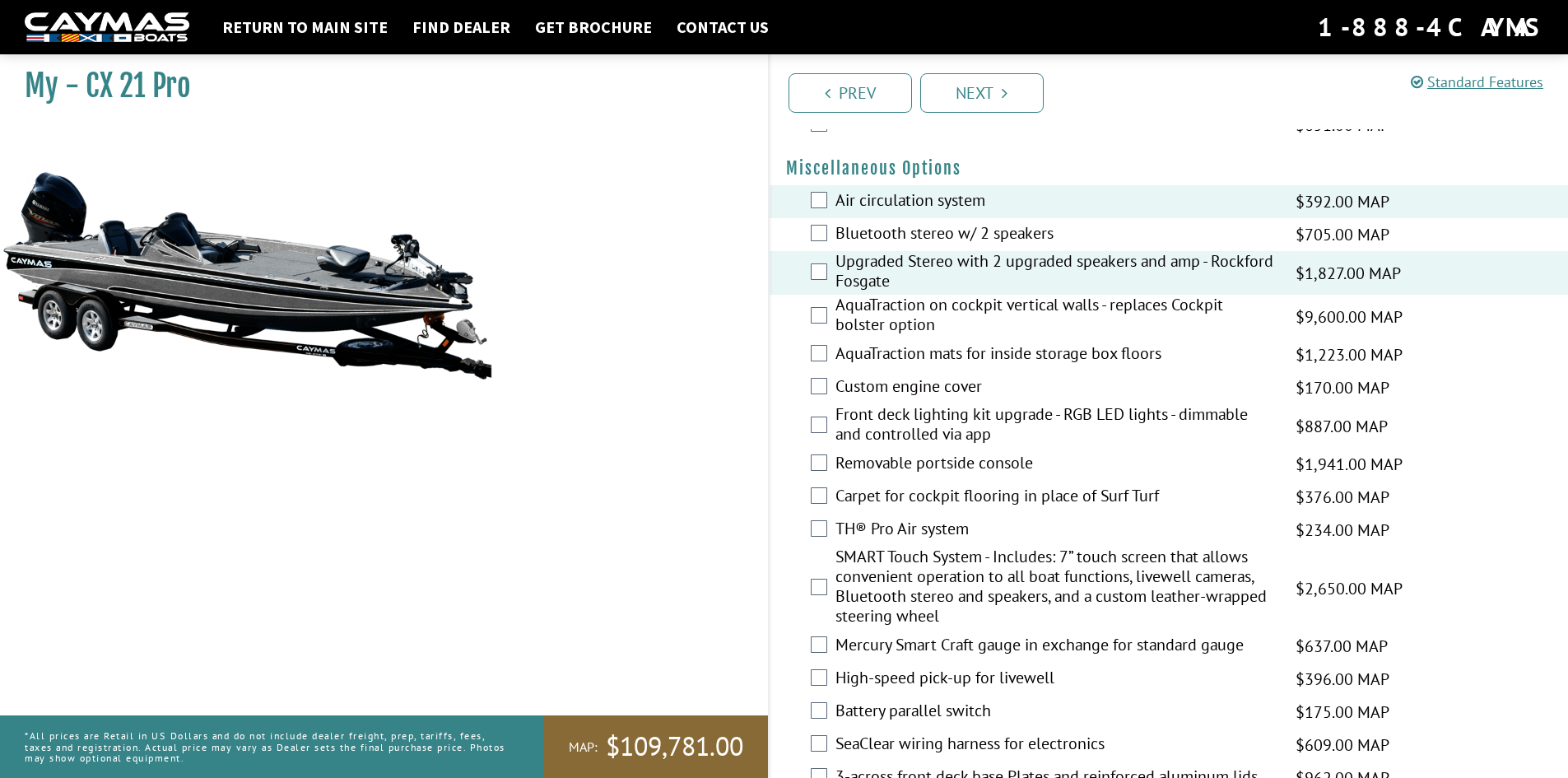
click at [962, 427] on label "Front deck lighting kit upgrade - RGB LED lights - dimmable and controlled via …" at bounding box center [1055, 426] width 440 height 44
click at [892, 407] on label "Front deck lighting kit upgrade - RGB LED lights - dimmable and controlled via …" at bounding box center [1055, 426] width 440 height 44
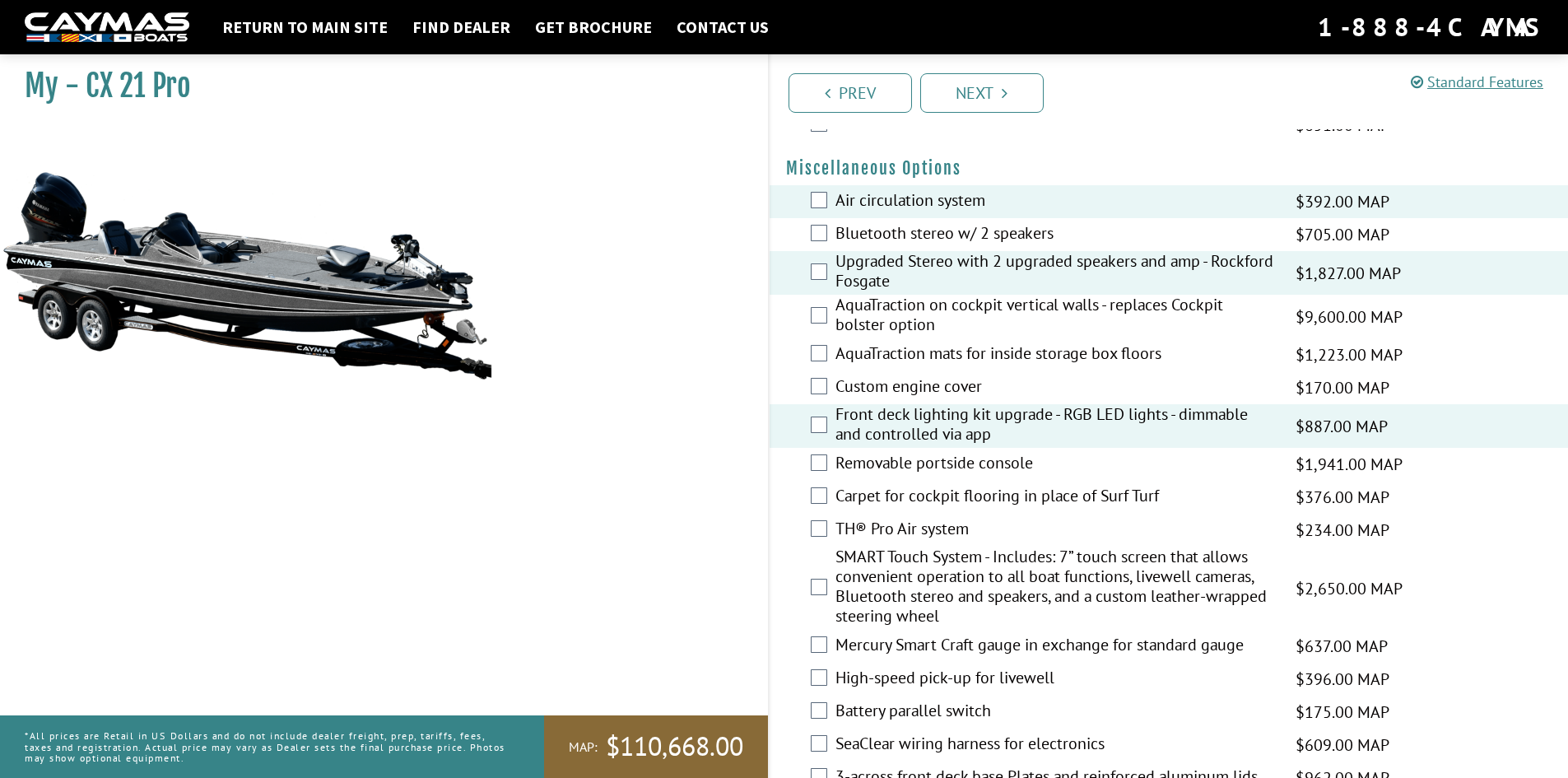
scroll to position [1622, 0]
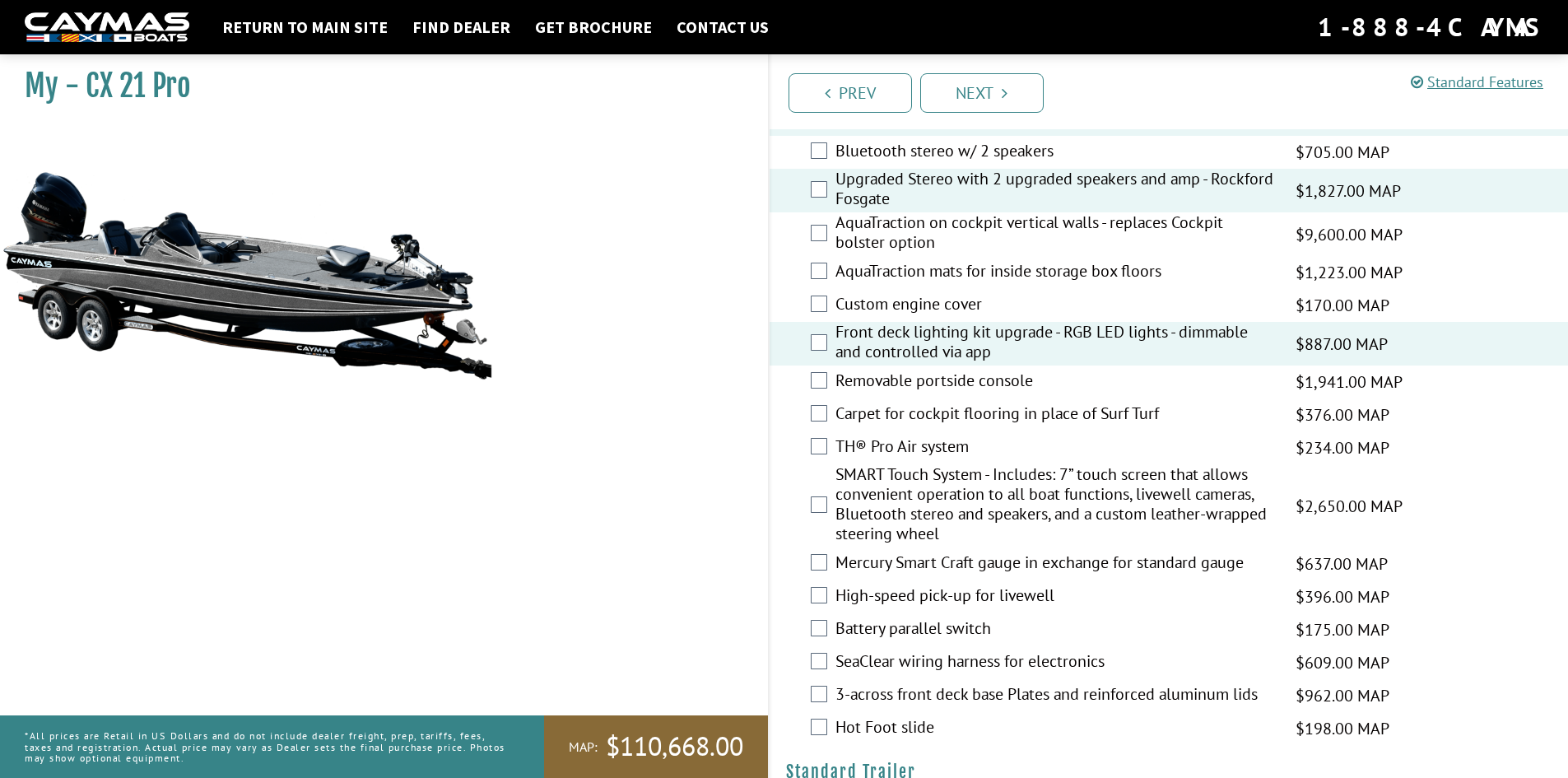
click at [991, 392] on label "Removable portside console" at bounding box center [1055, 382] width 440 height 24
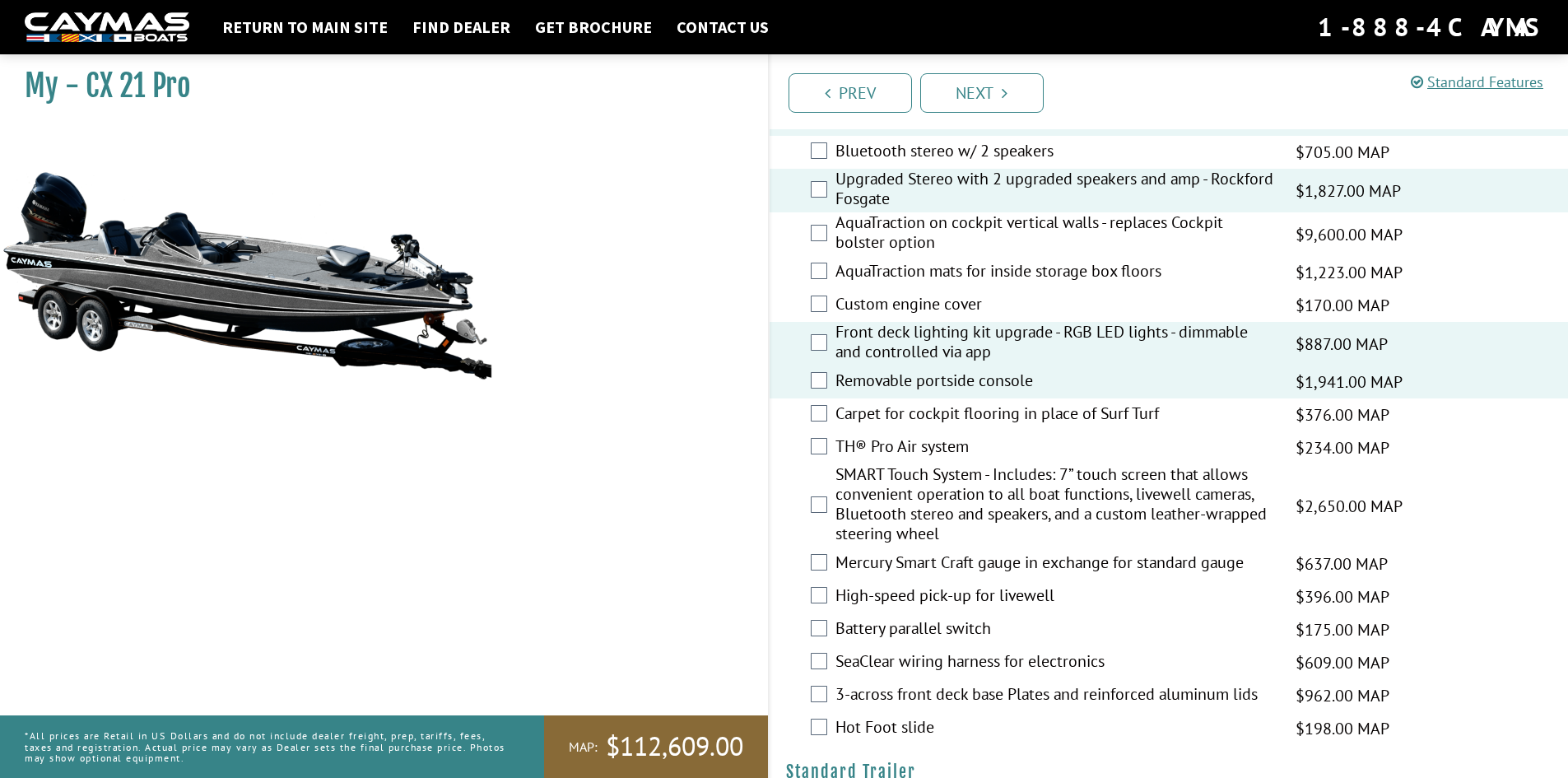
click at [980, 425] on label "Carpet for cockpit flooring in place of Surf Turf" at bounding box center [1055, 415] width 440 height 24
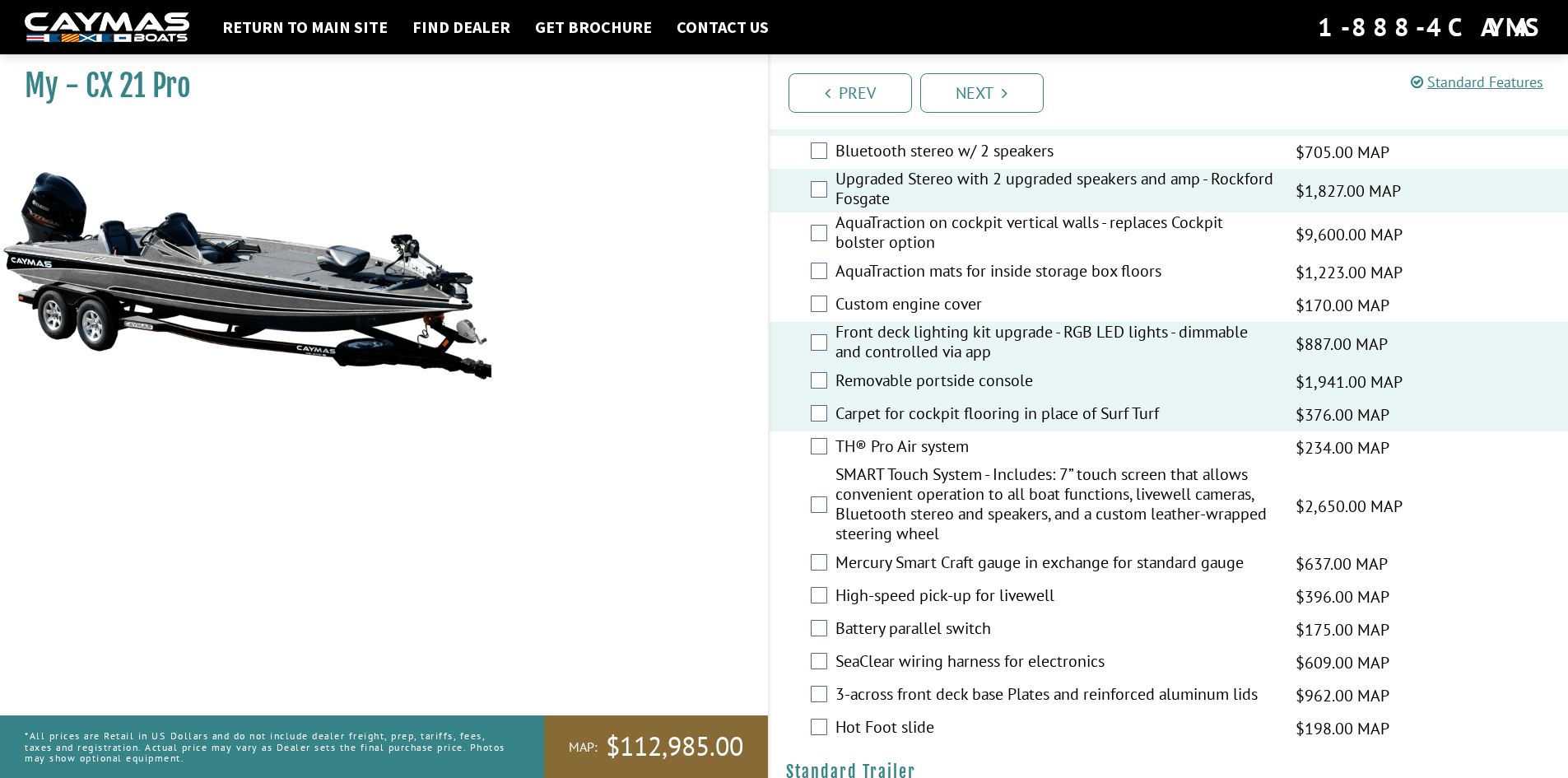
click at [962, 493] on label "SMART Touch System - Includes: 7” touch screen that allows convenient operation…" at bounding box center [1055, 505] width 440 height 83
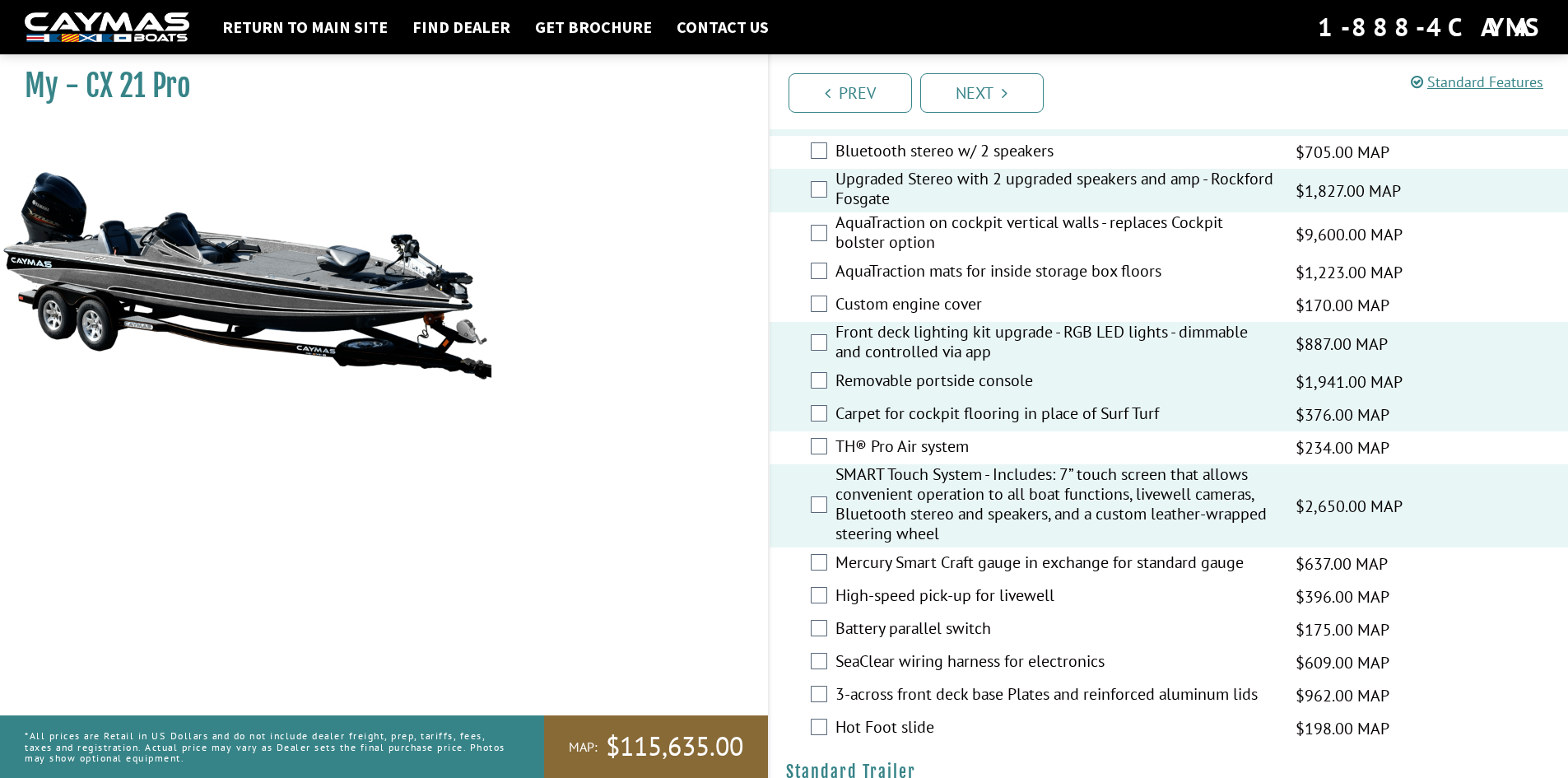
scroll to position [1704, 0]
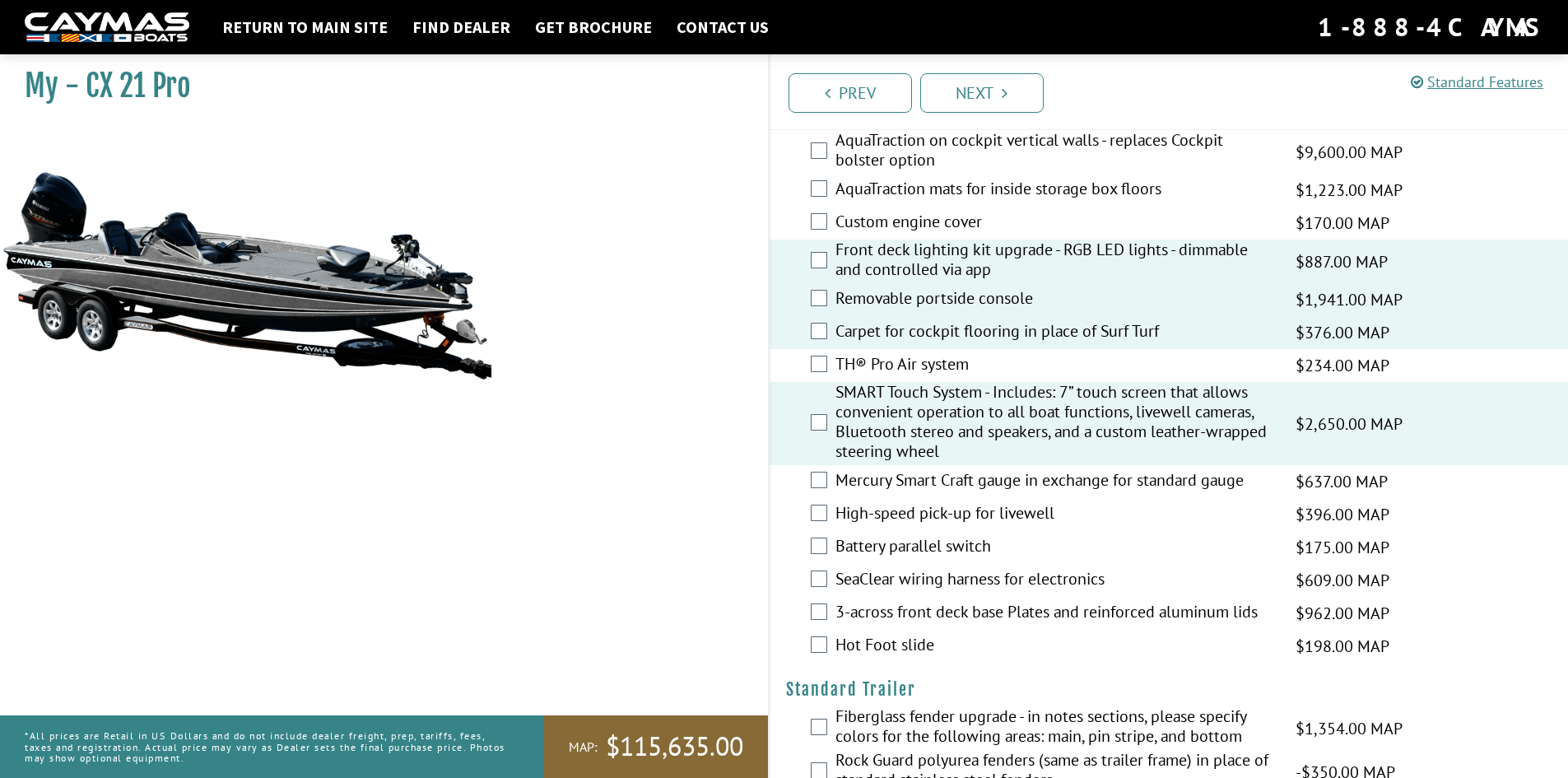
click at [955, 587] on label "SeaClear wiring harness for electronics" at bounding box center [1055, 580] width 440 height 24
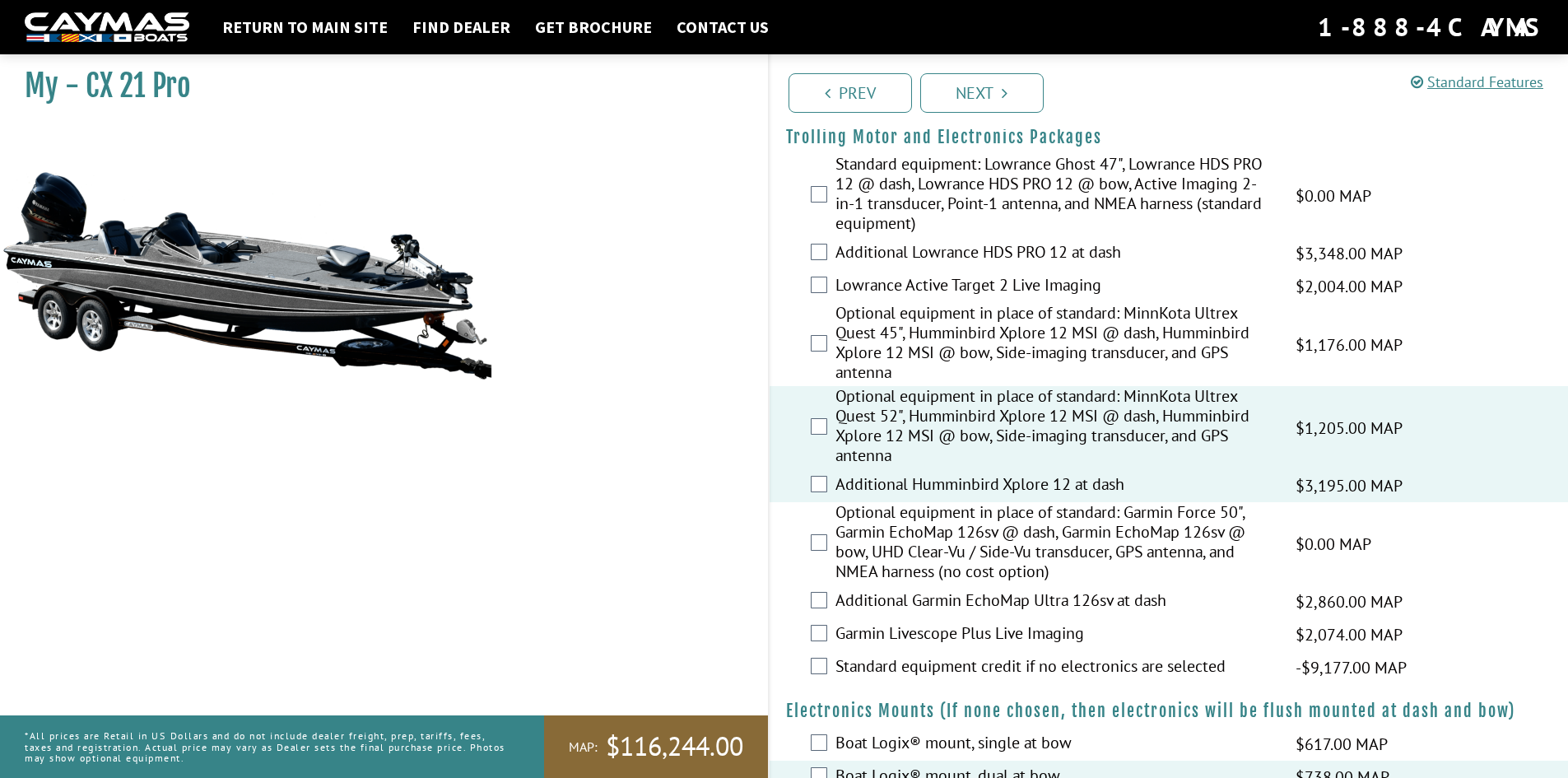
scroll to position [0, 0]
